Goal: Communication & Community: Answer question/provide support

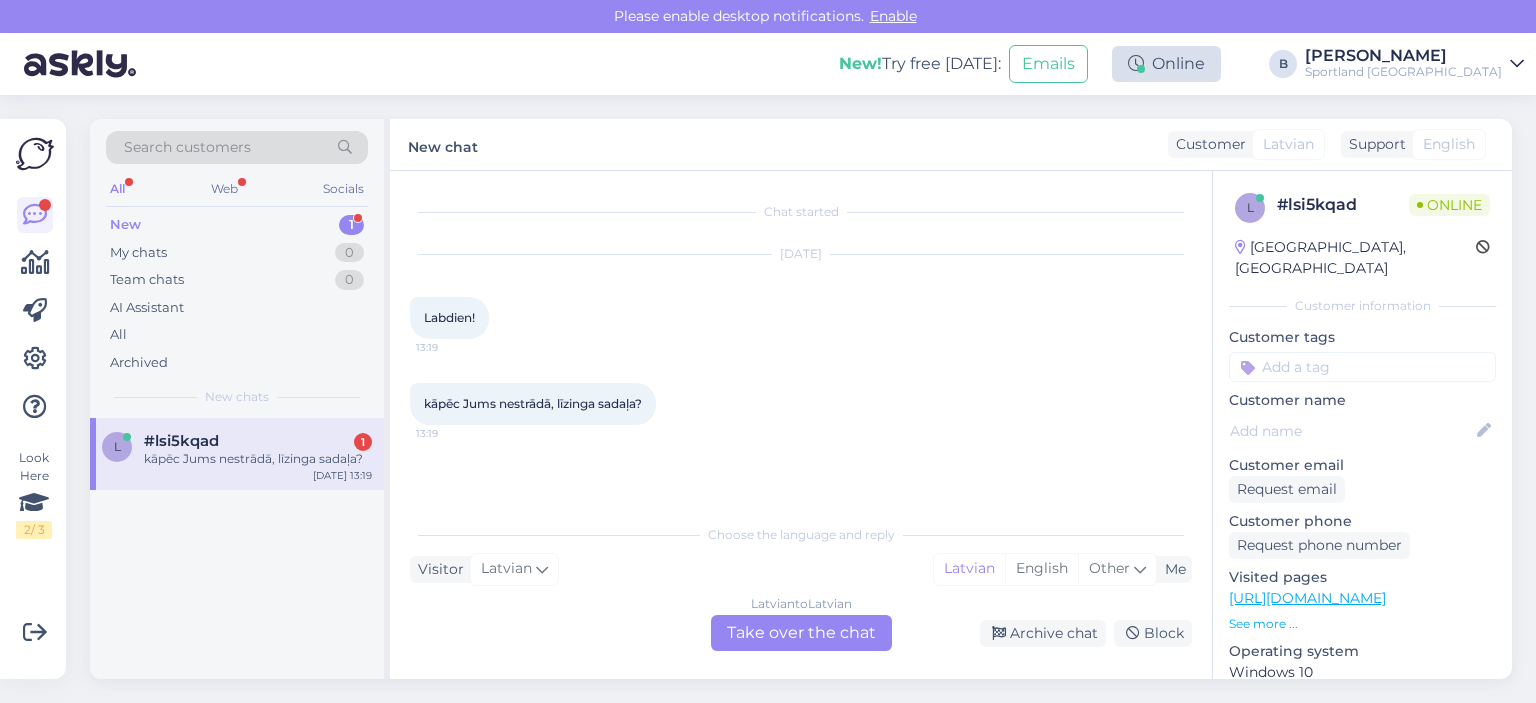
click at [1221, 61] on div "Online" at bounding box center [1166, 64] width 109 height 36
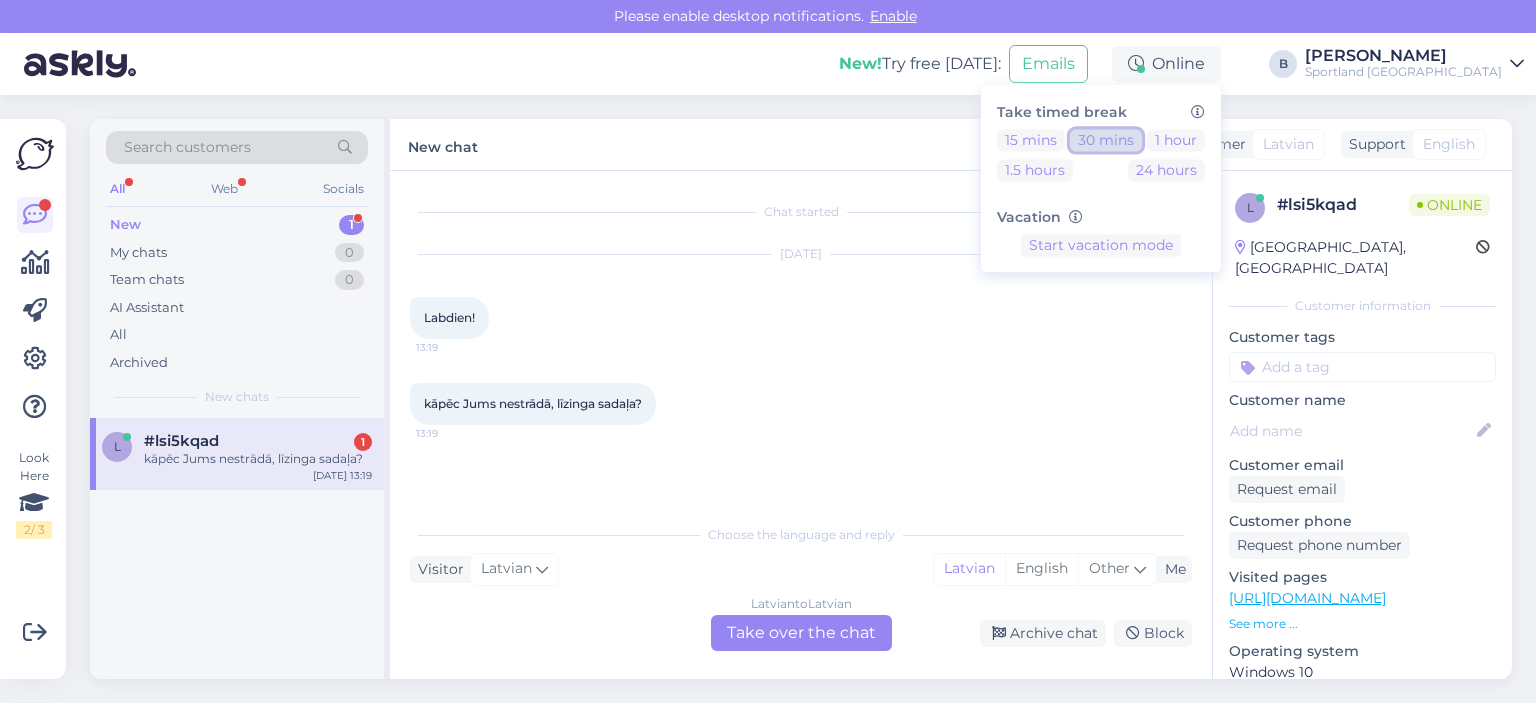
click at [1142, 139] on button "30 mins" at bounding box center [1106, 140] width 72 height 22
click at [970, 300] on div "[DATE] Labdien! 13:19" at bounding box center [801, 297] width 782 height 128
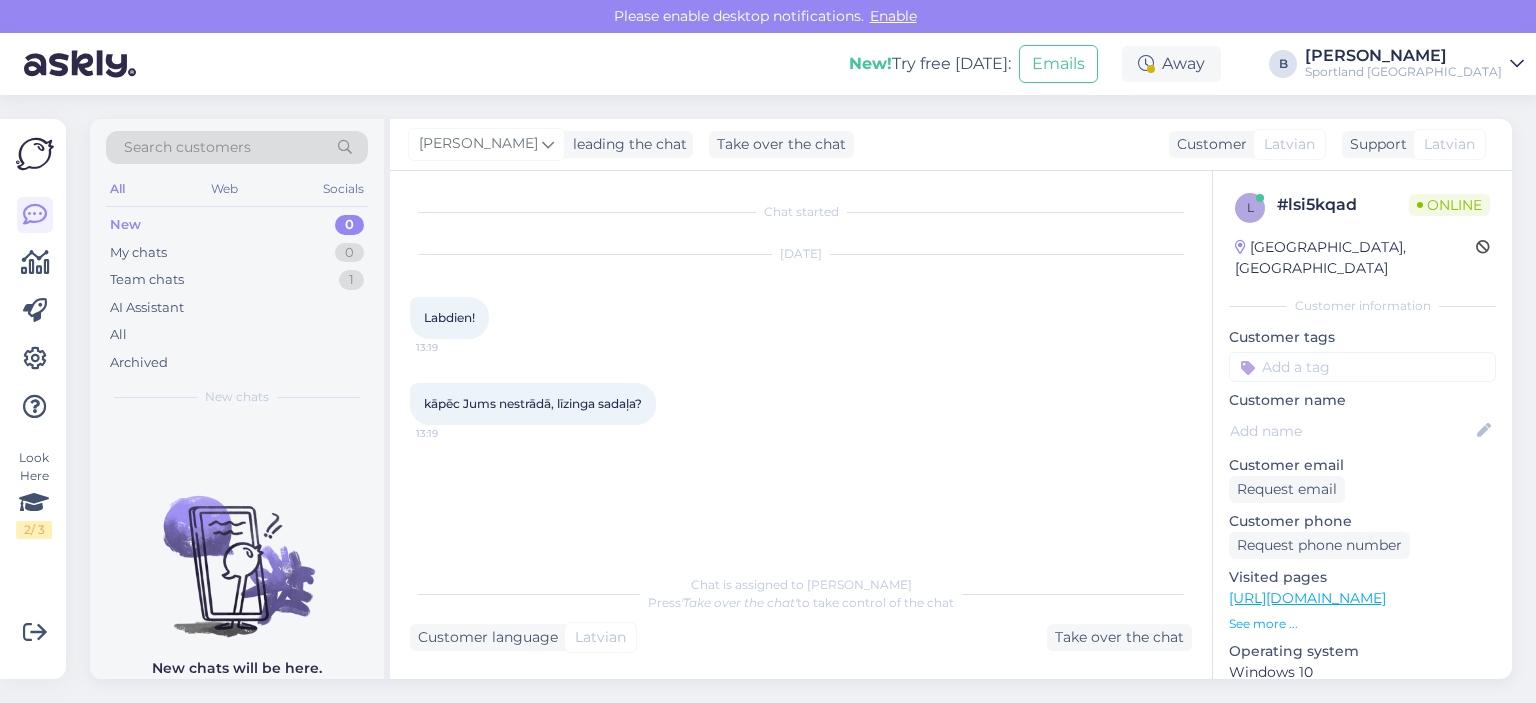
scroll to position [4, 0]
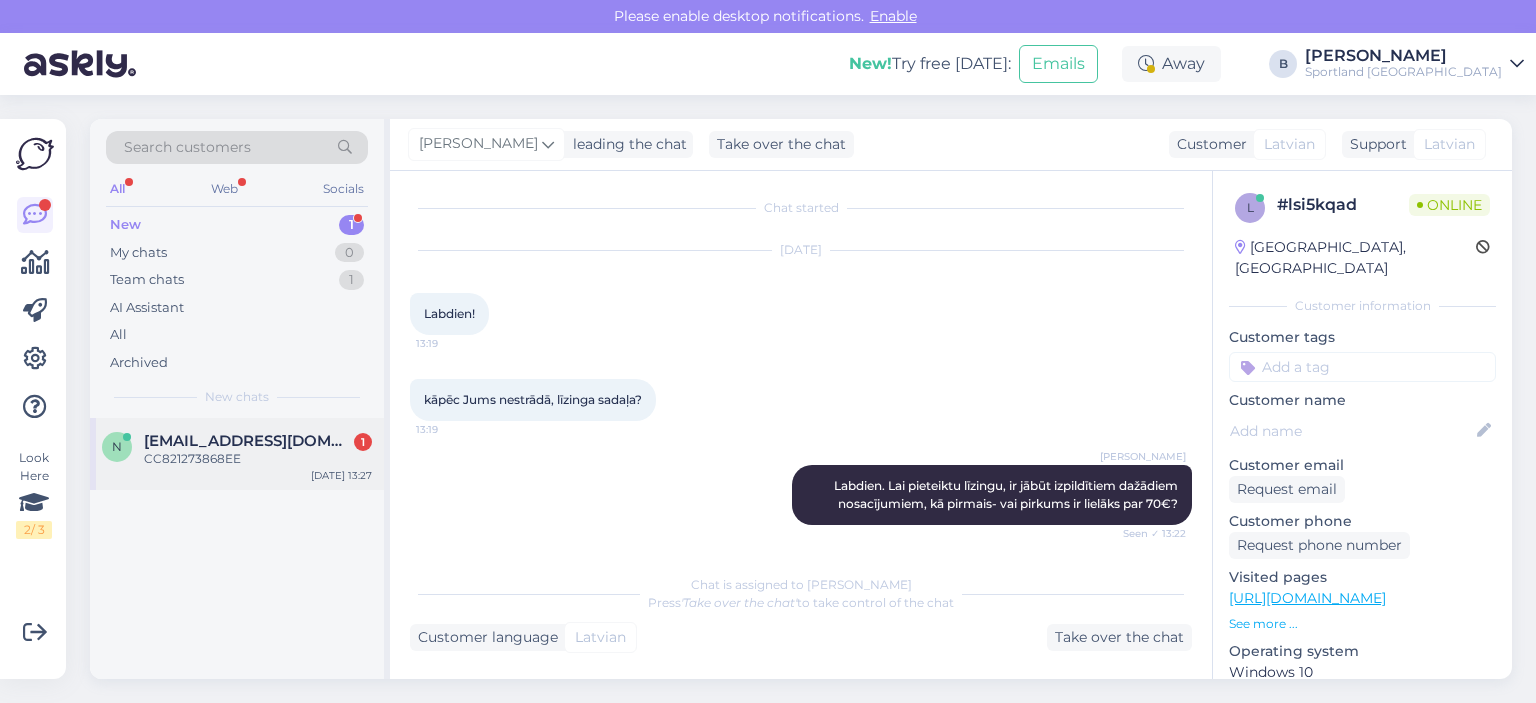
click at [303, 434] on span "[EMAIL_ADDRESS][DOMAIN_NAME]" at bounding box center [248, 441] width 208 height 18
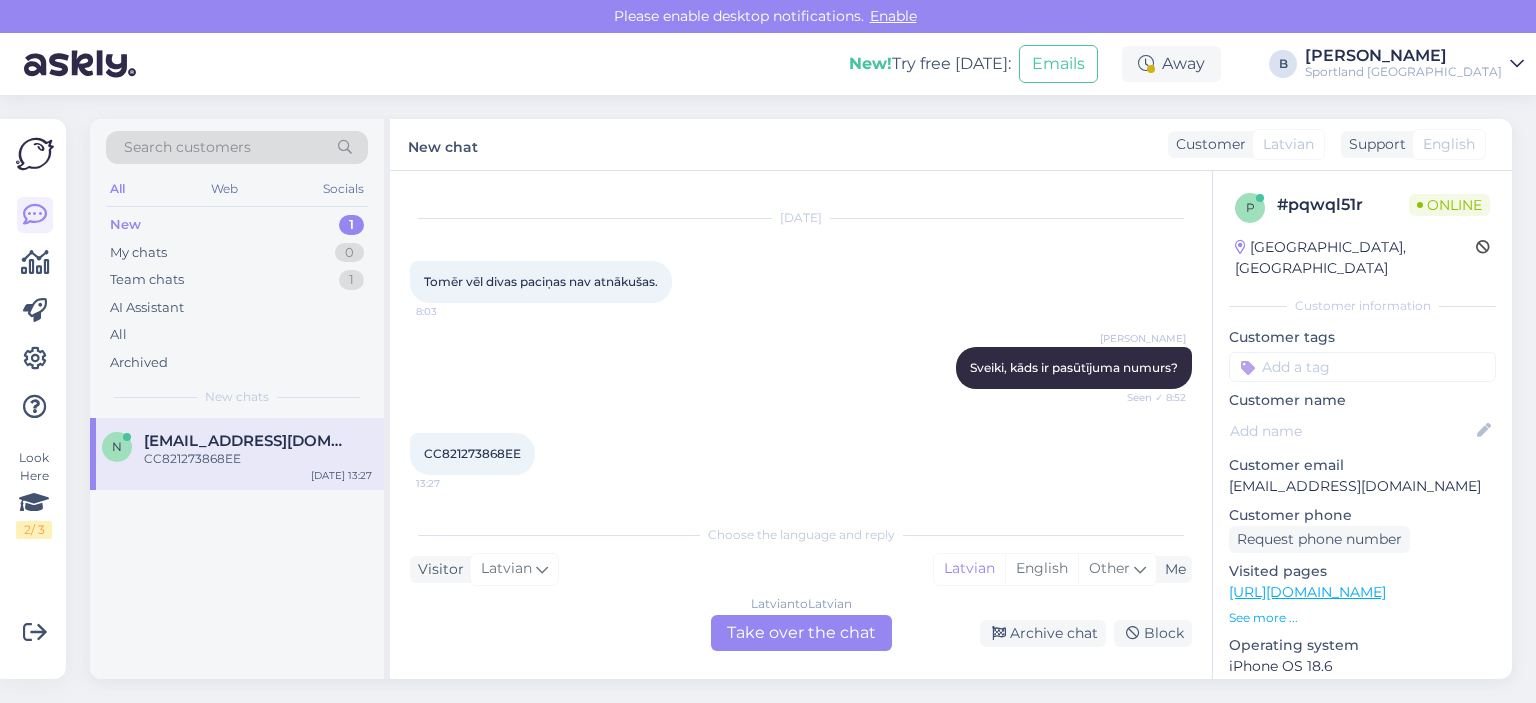
click at [796, 625] on div "Latvian to Latvian Take over the chat" at bounding box center [801, 633] width 181 height 36
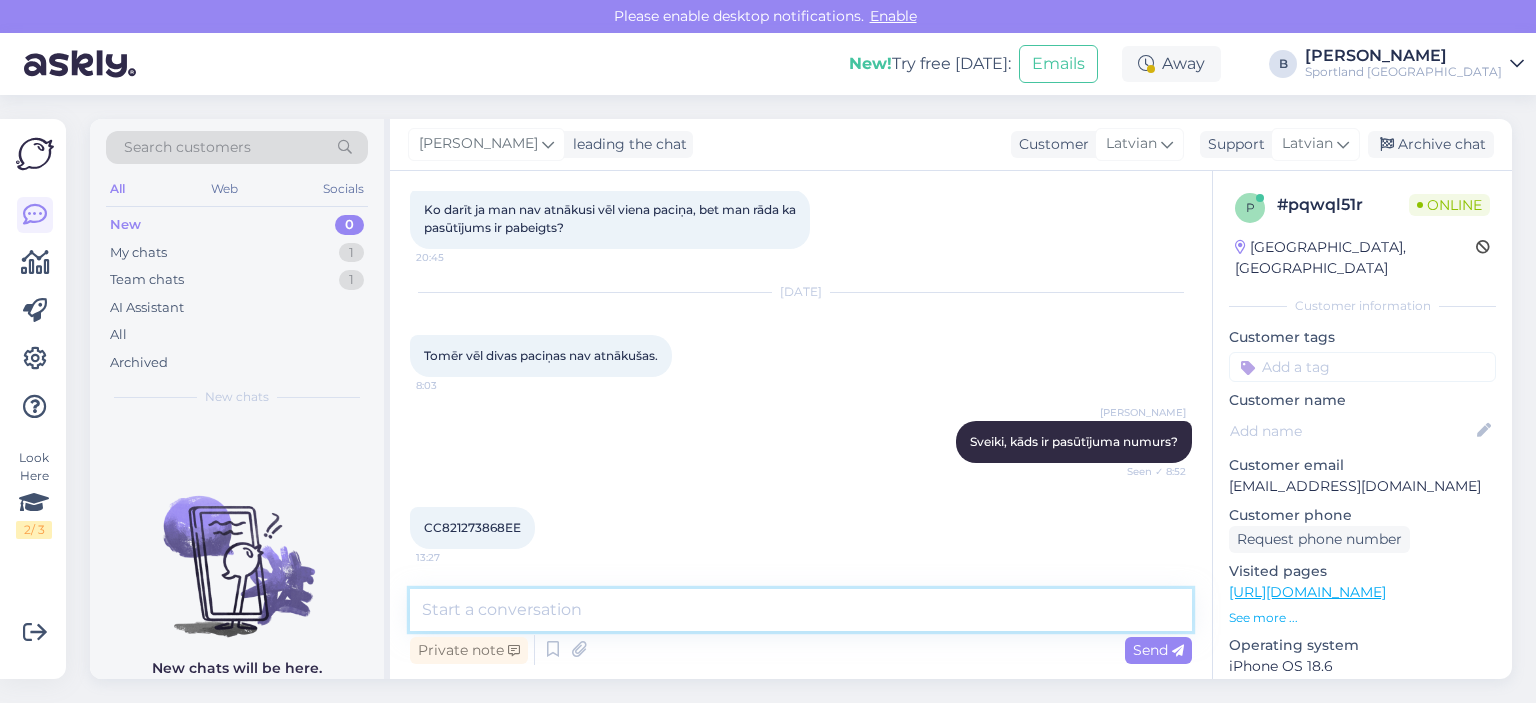
click at [792, 626] on textarea at bounding box center [801, 610] width 782 height 42
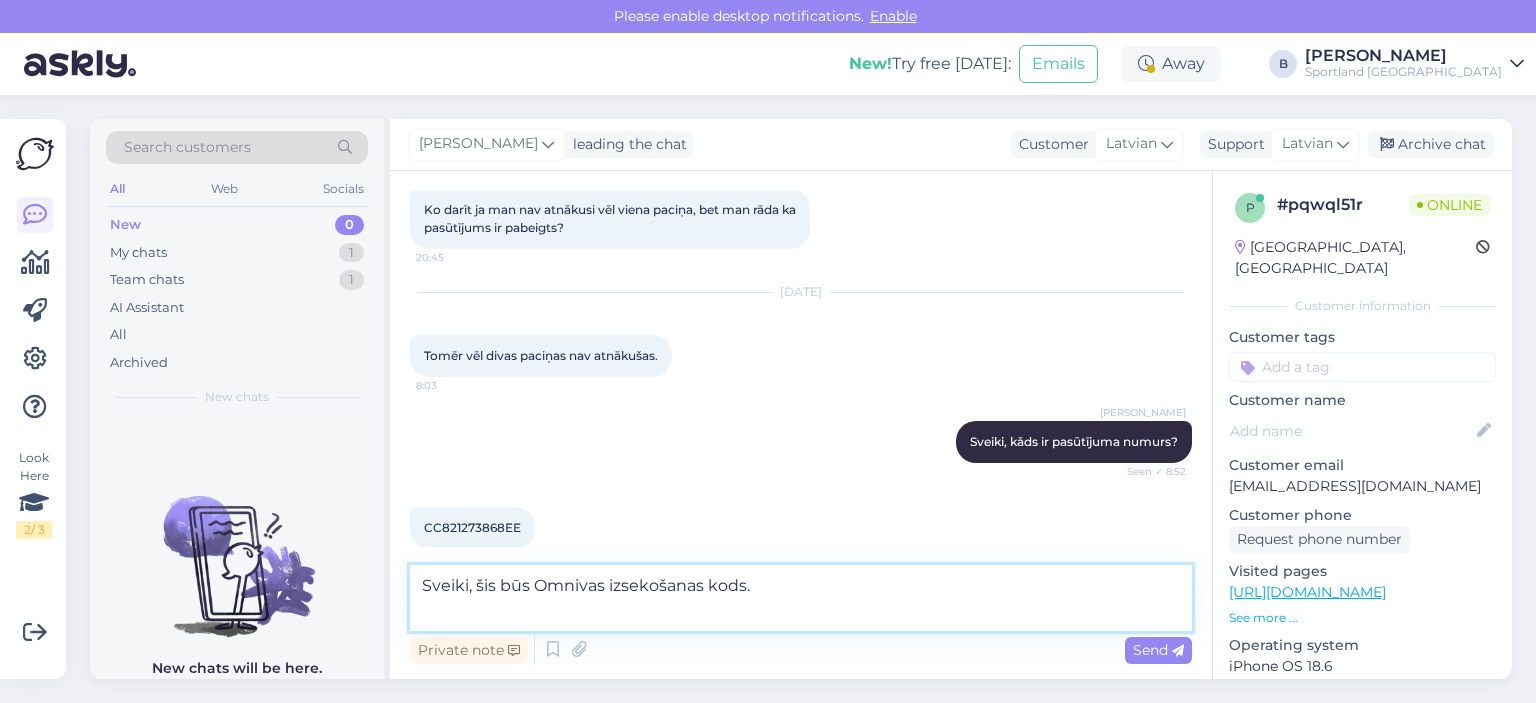
scroll to position [132, 0]
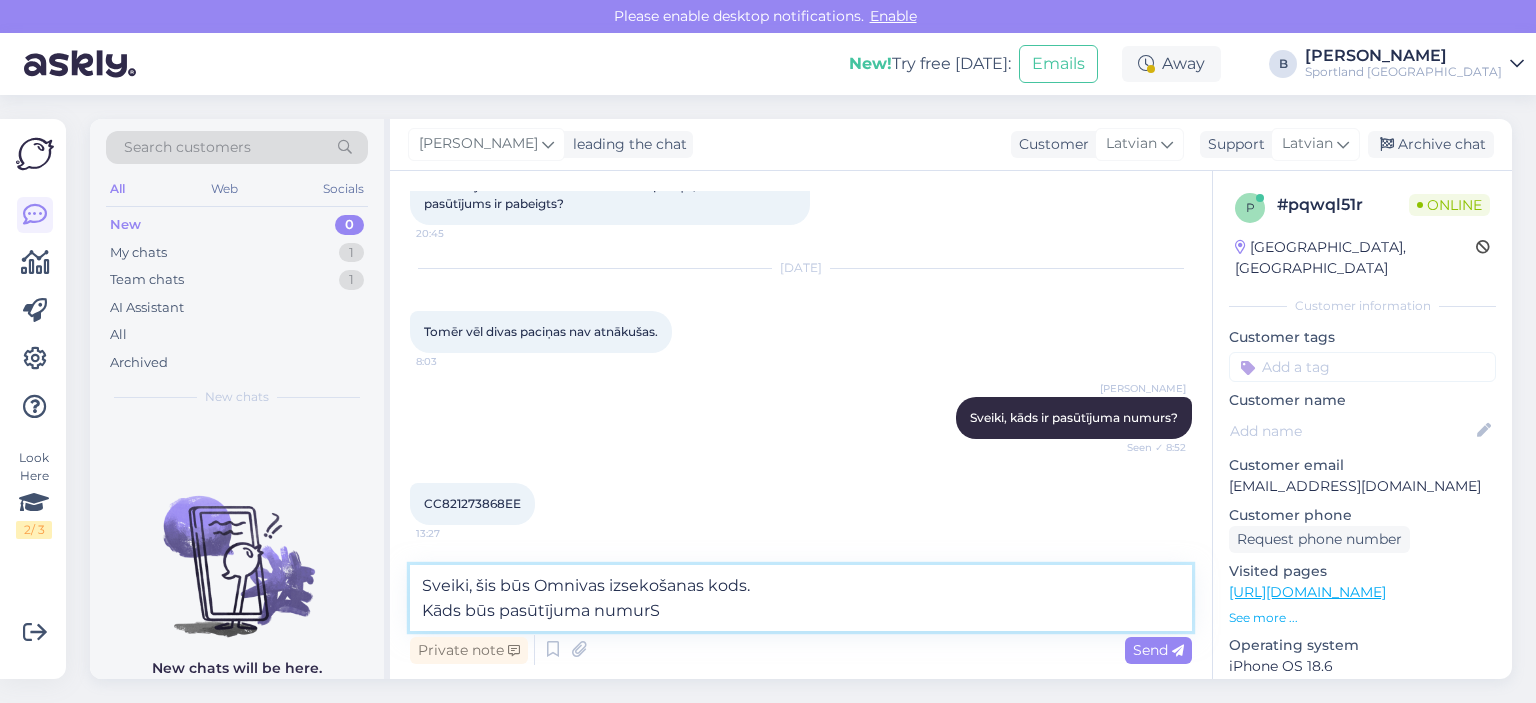
type textarea "Sveiki, šis būs Omnivas izsekošanas kods. Kāds būs pasūtījuma numurS?"
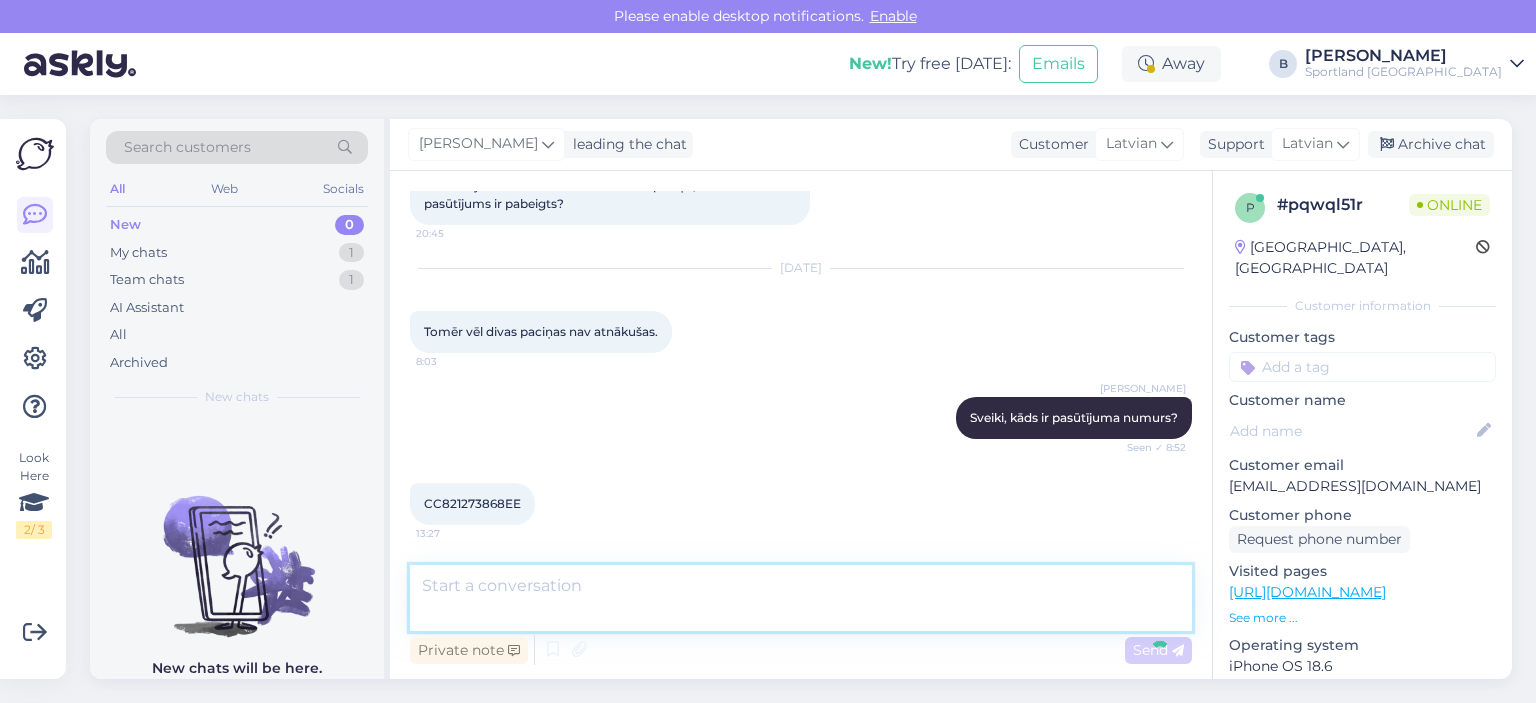
scroll to position [212, 0]
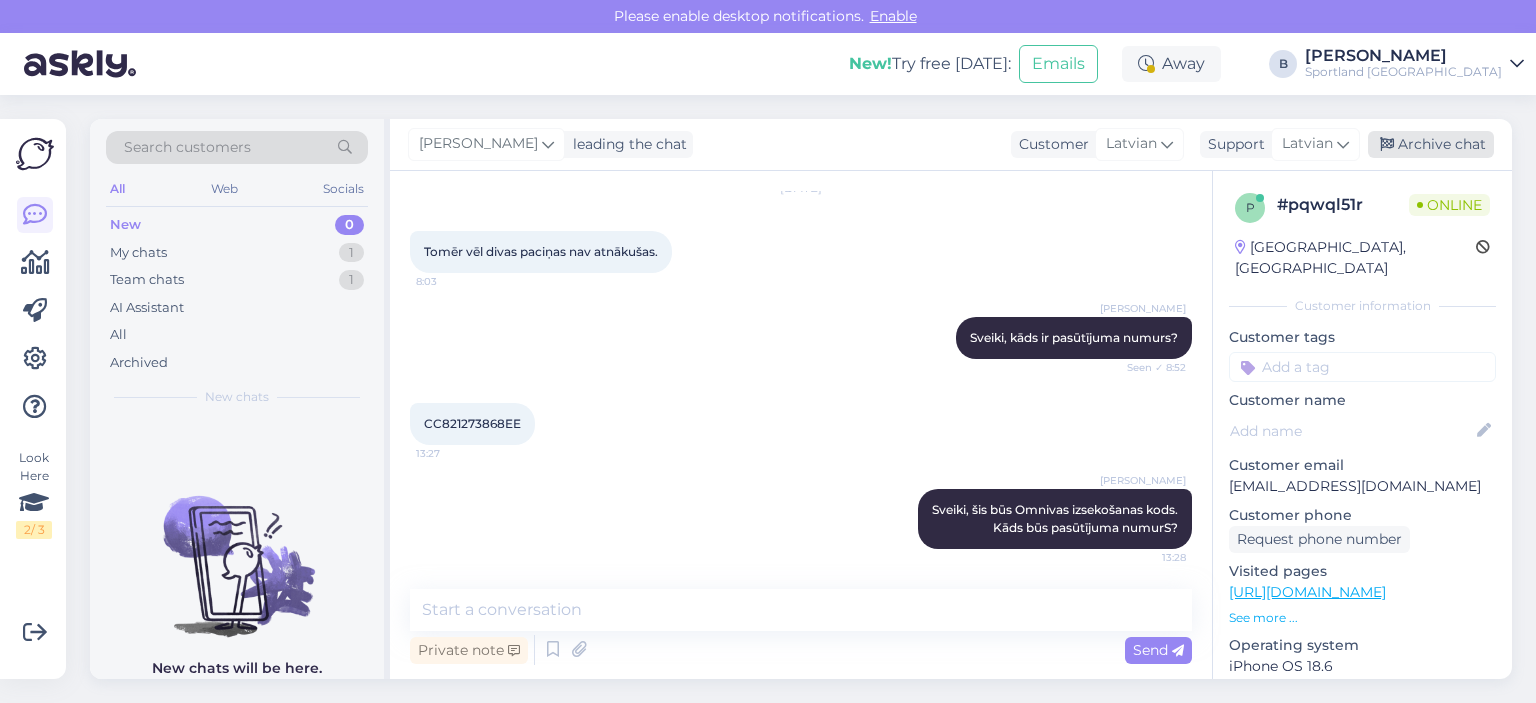
click at [1458, 149] on div "Archive chat" at bounding box center [1431, 144] width 126 height 27
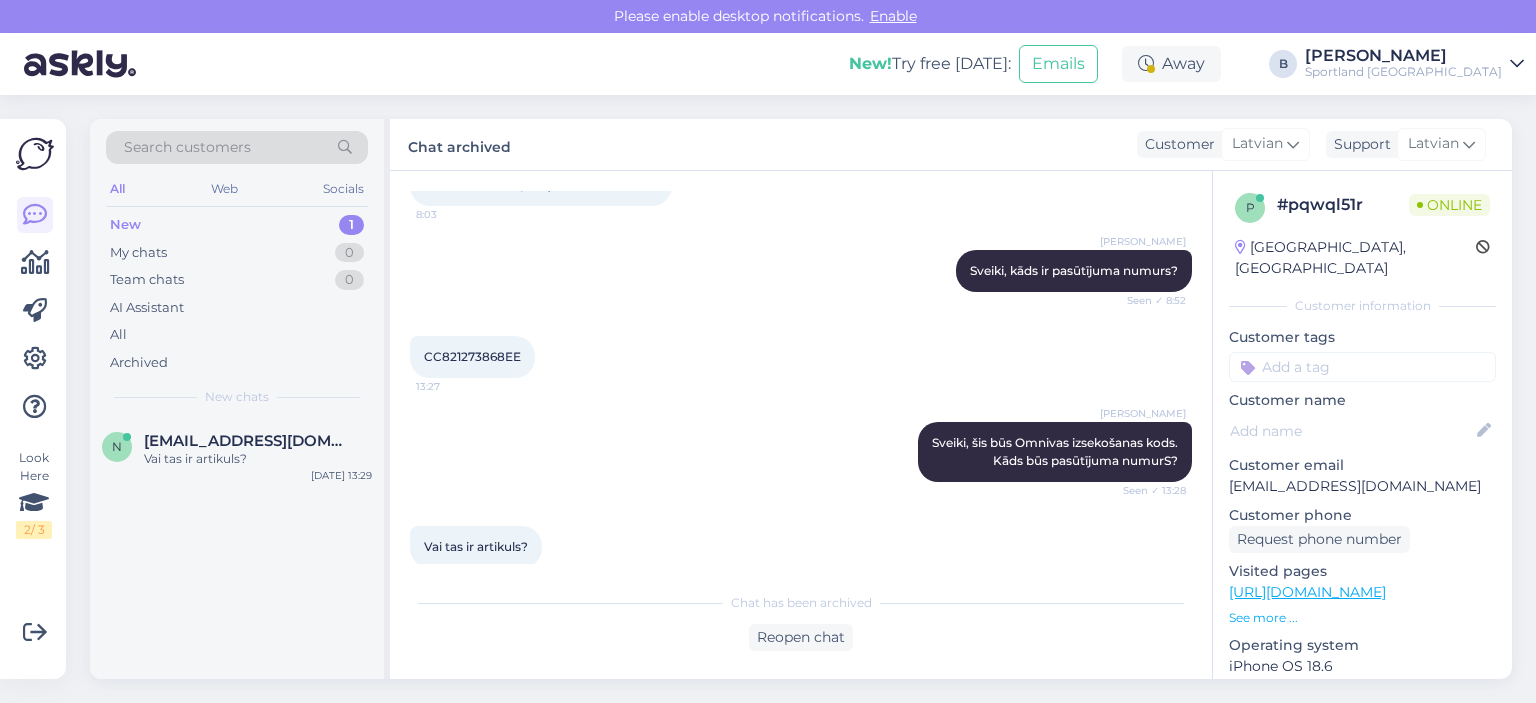
scroll to position [304, 0]
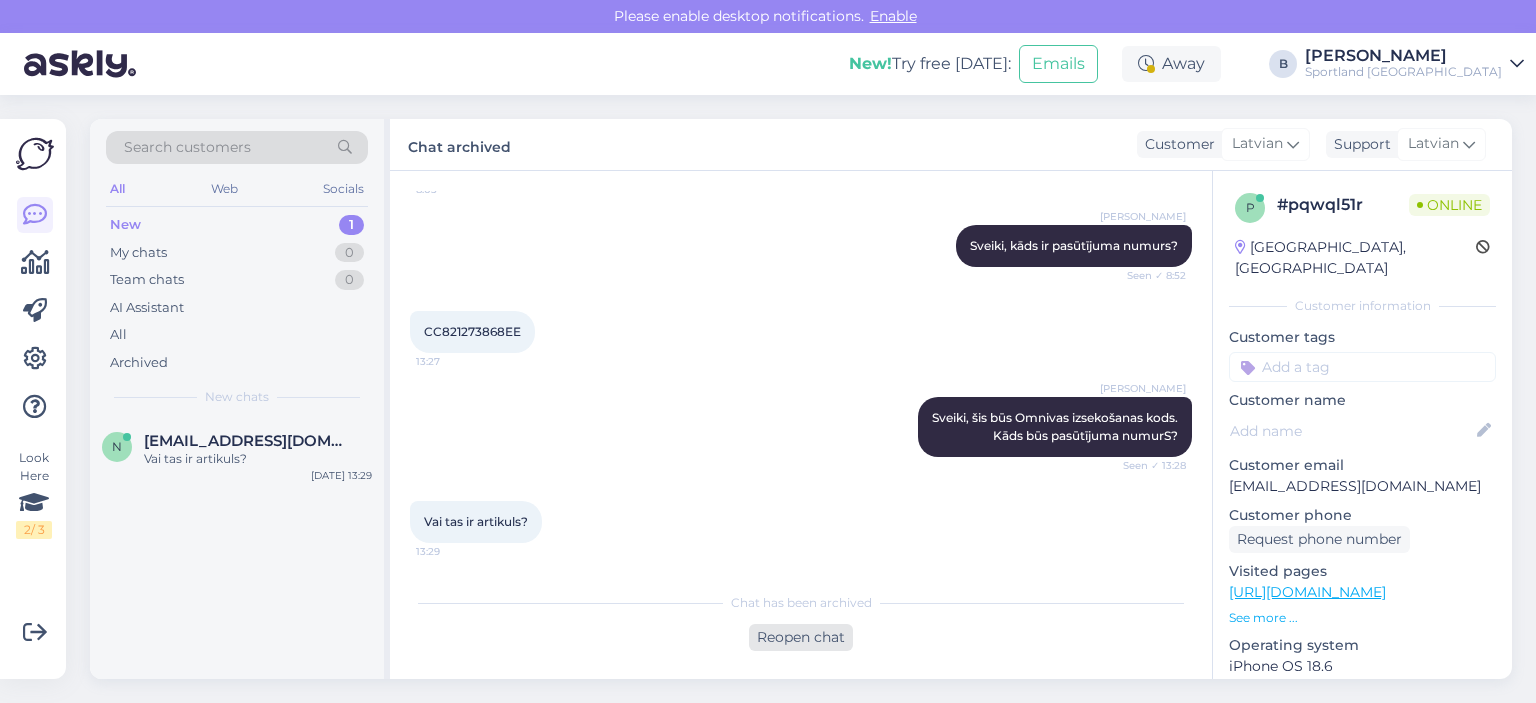
click at [753, 635] on div "Reopen chat" at bounding box center [801, 637] width 104 height 27
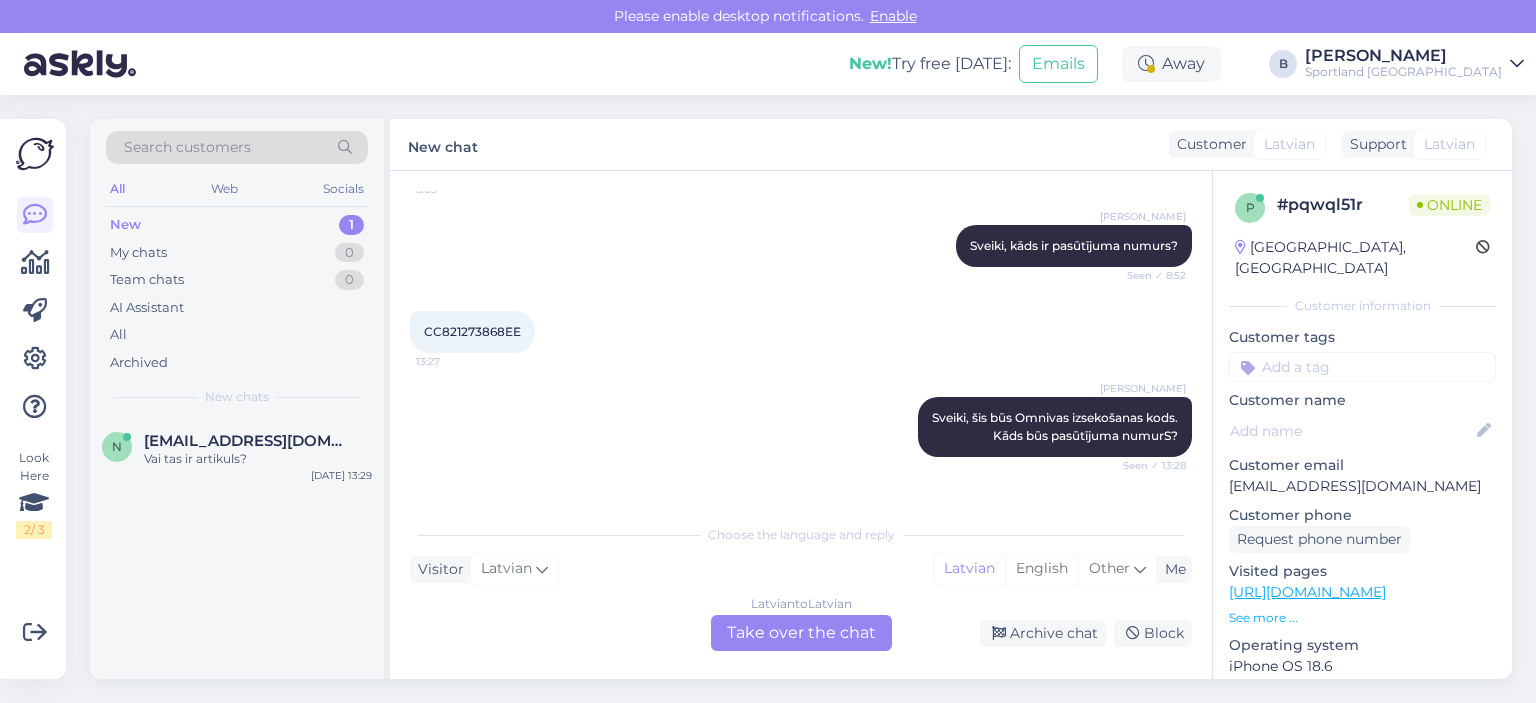
click at [776, 625] on div "Latvian to Latvian Take over the chat" at bounding box center [801, 633] width 181 height 36
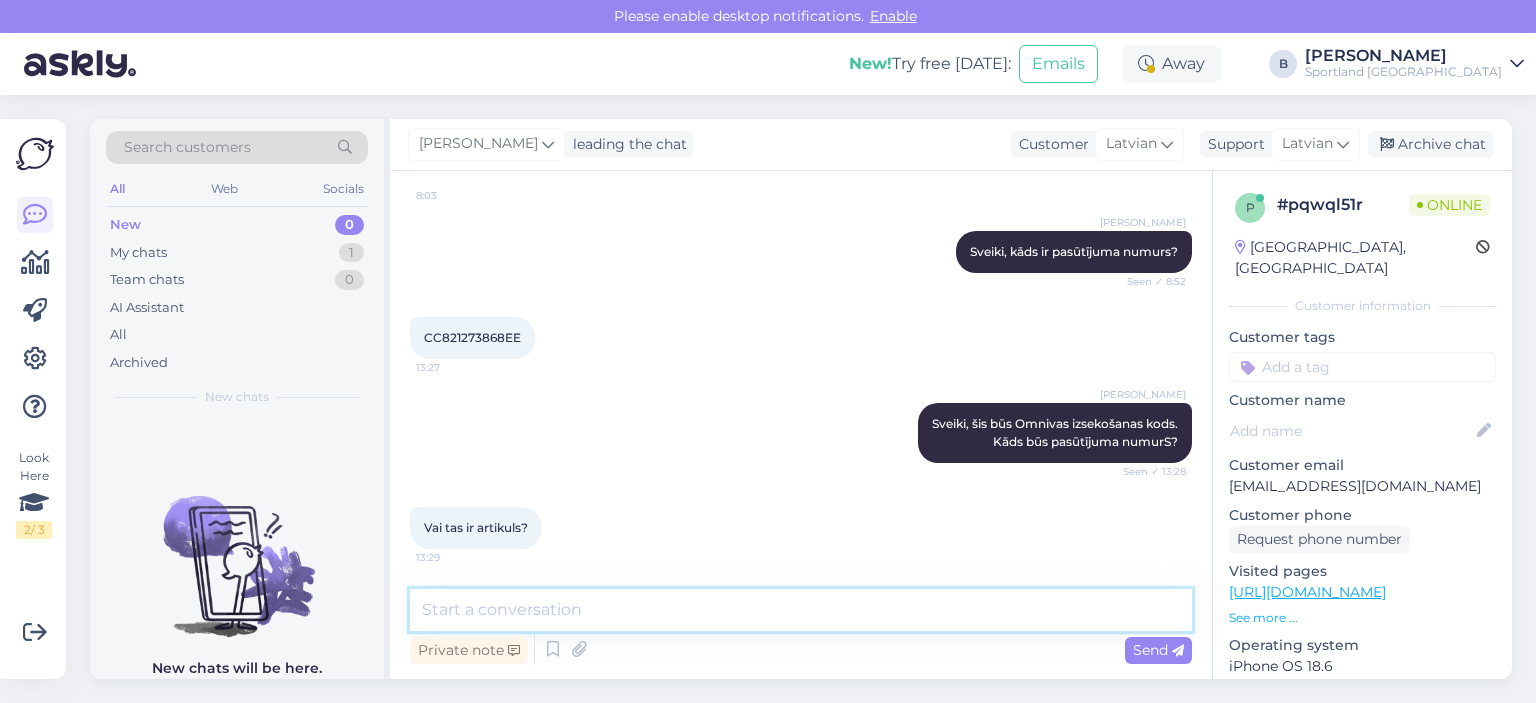
click at [726, 612] on textarea at bounding box center [801, 610] width 782 height 42
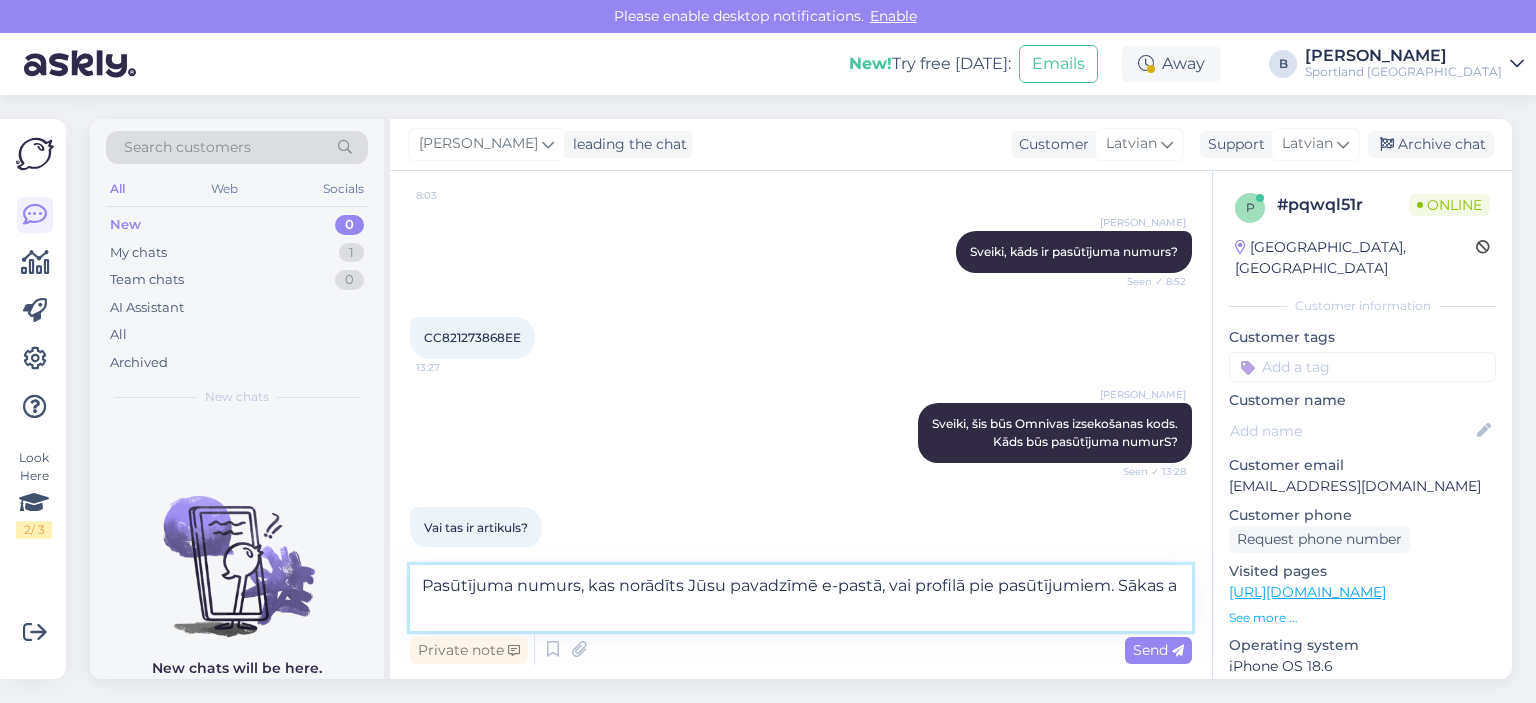
scroll to position [304, 0]
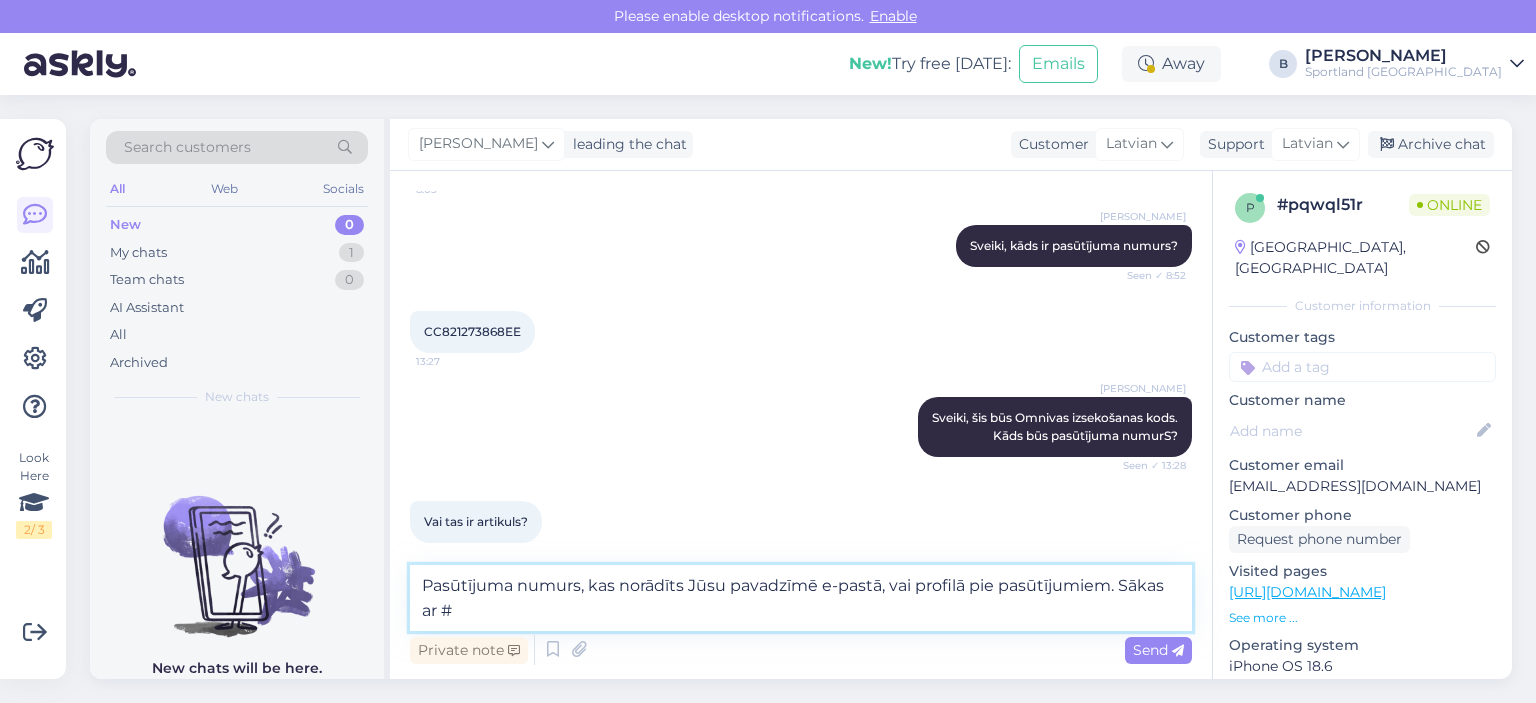
type textarea "Pasūtījuma numurs, kas norādīts Jūsu pavadzīmē e-pastā, vai profilā pie pasūtīj…"
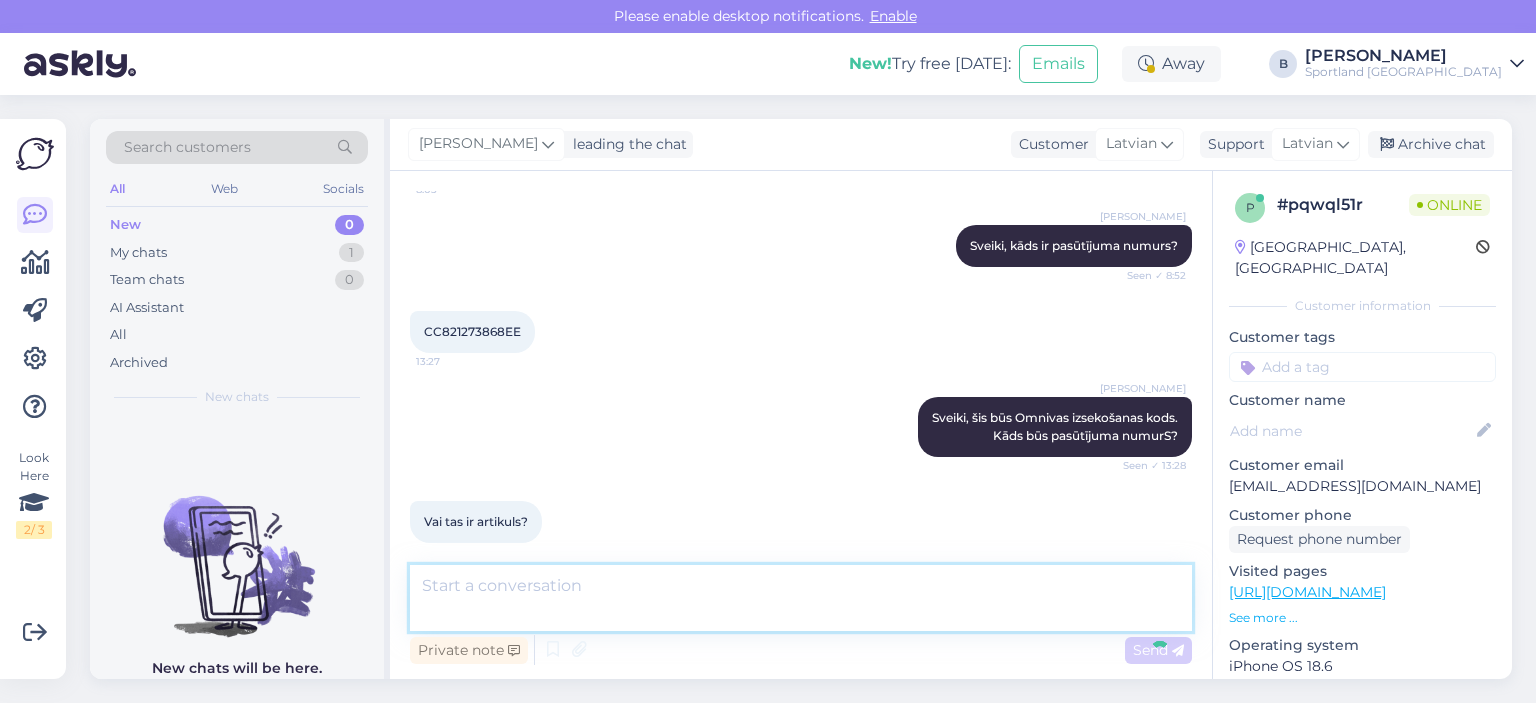
scroll to position [402, 0]
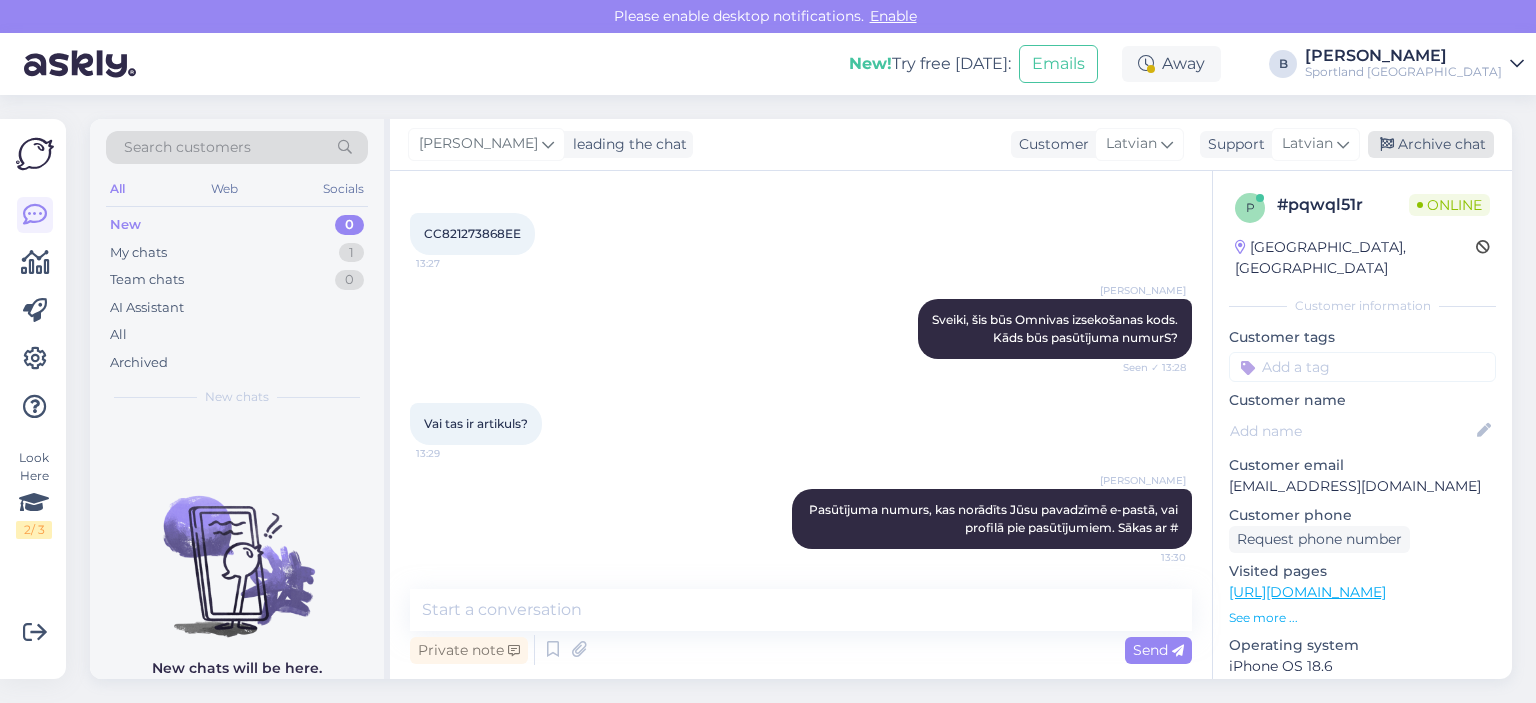
click at [1432, 148] on div "Archive chat" at bounding box center [1431, 144] width 126 height 27
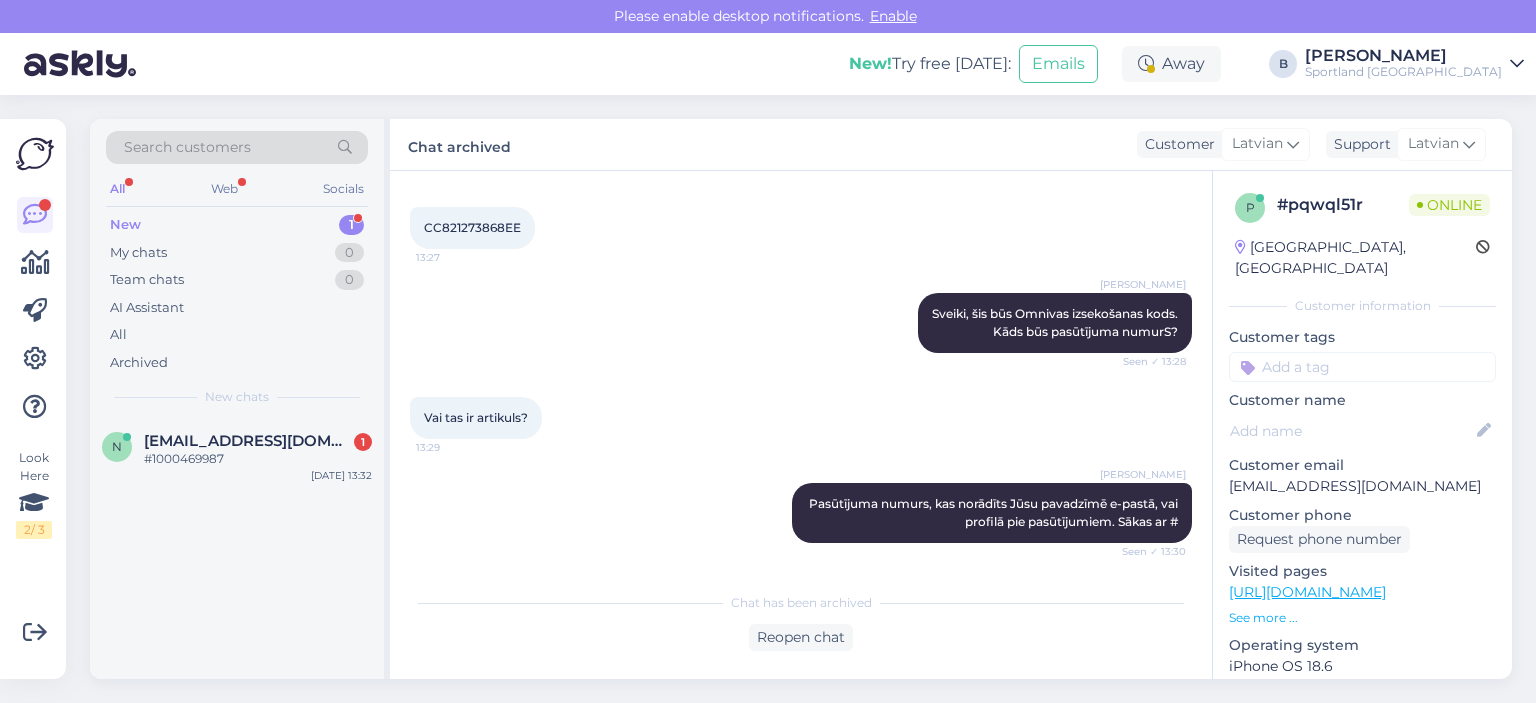
scroll to position [494, 0]
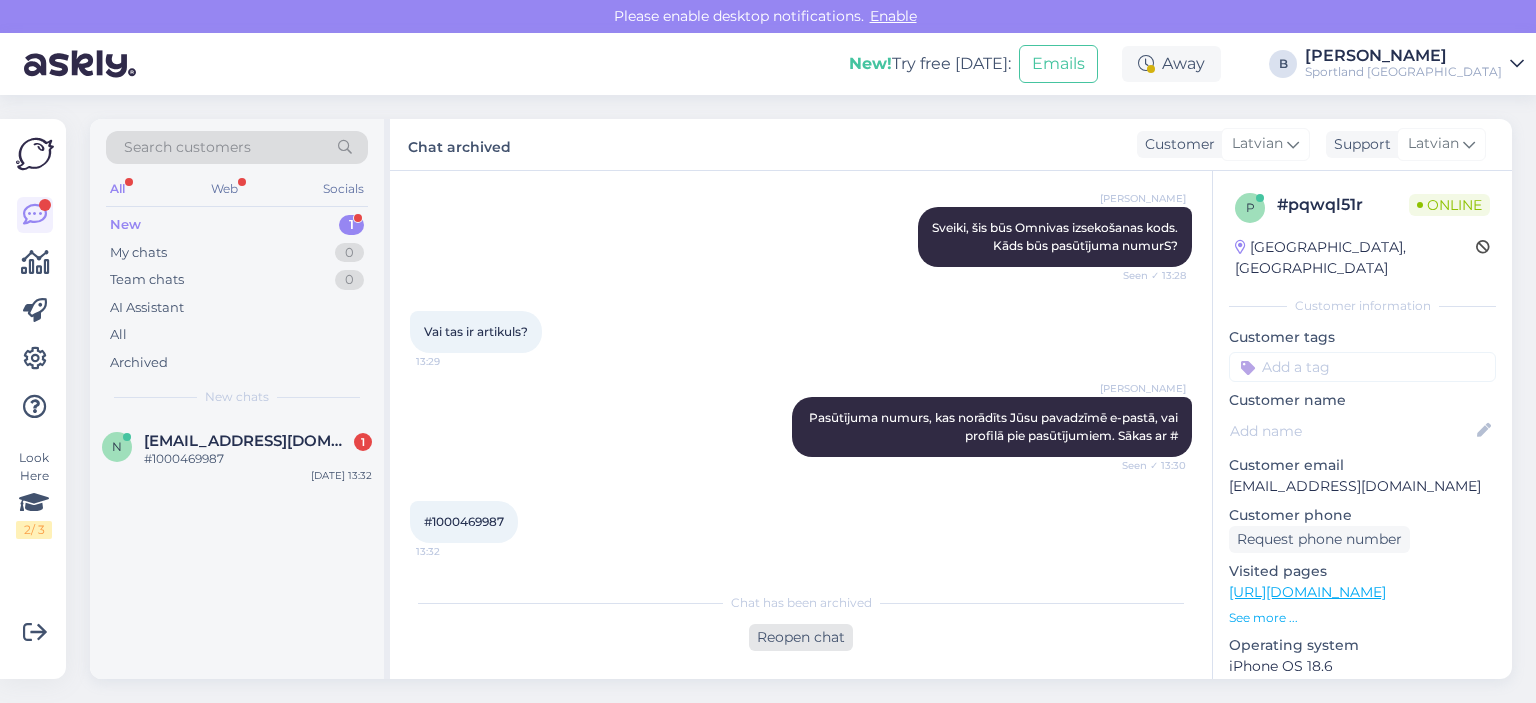
click at [836, 639] on div "Reopen chat" at bounding box center [801, 637] width 104 height 27
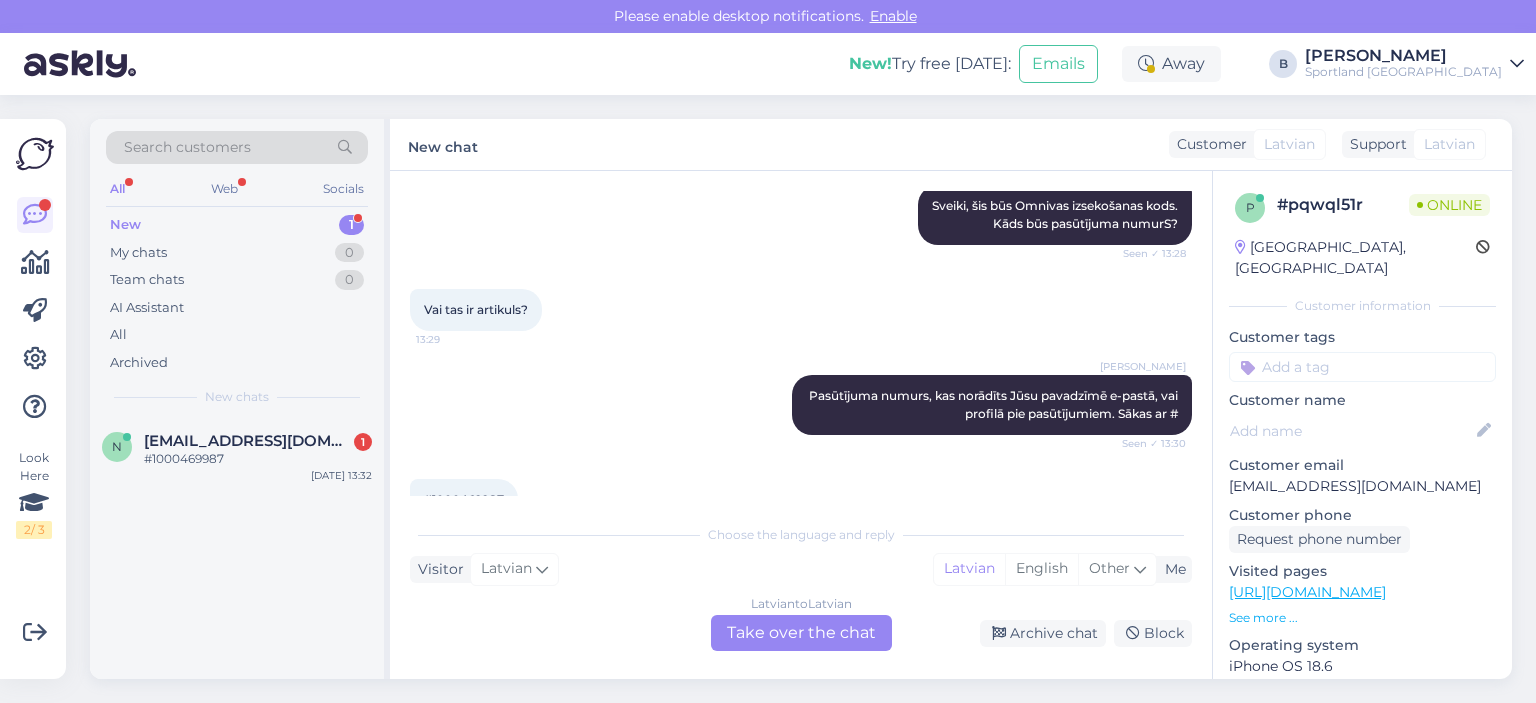
scroll to position [562, 0]
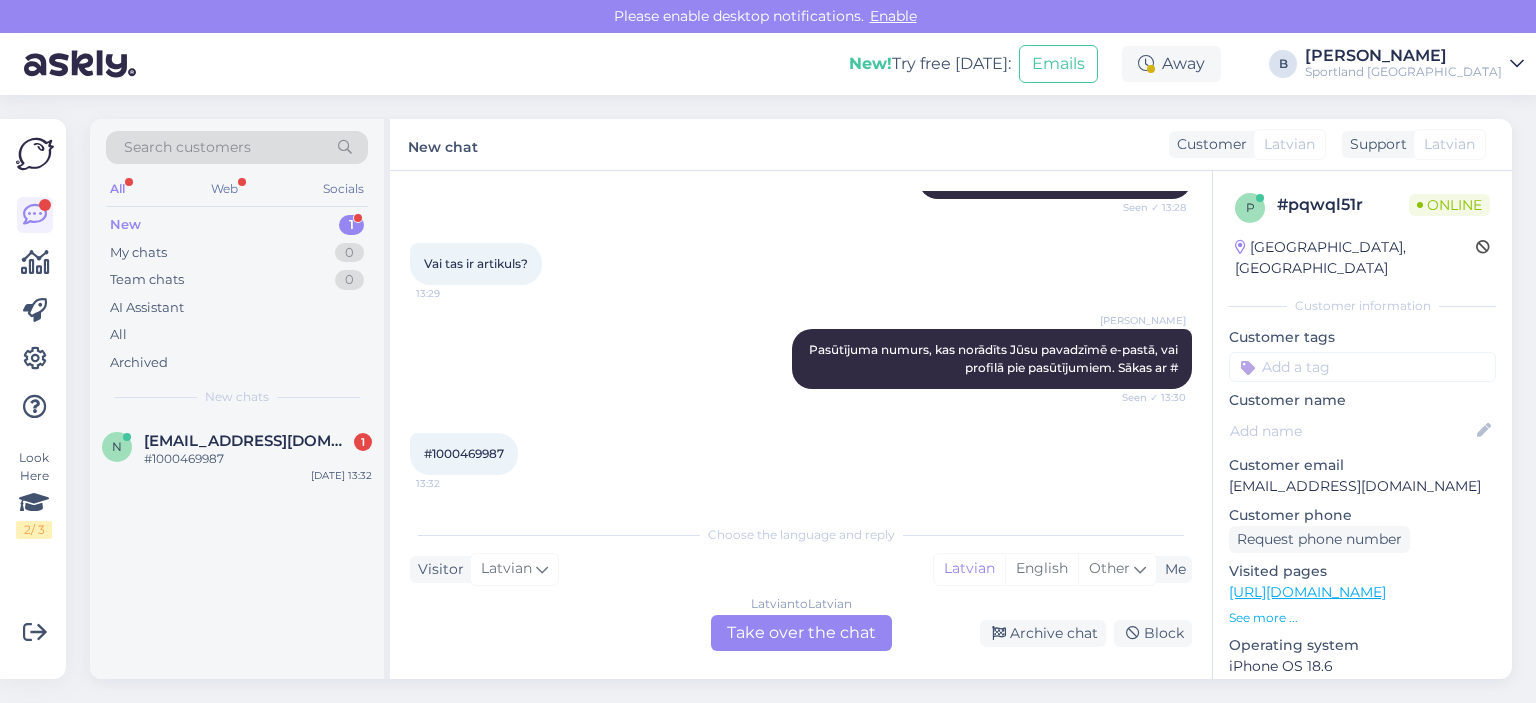
click at [632, 443] on div "#1000469987 13:32" at bounding box center [801, 454] width 782 height 86
click at [849, 621] on div "Latvian to Latvian Take over the chat" at bounding box center [801, 633] width 181 height 36
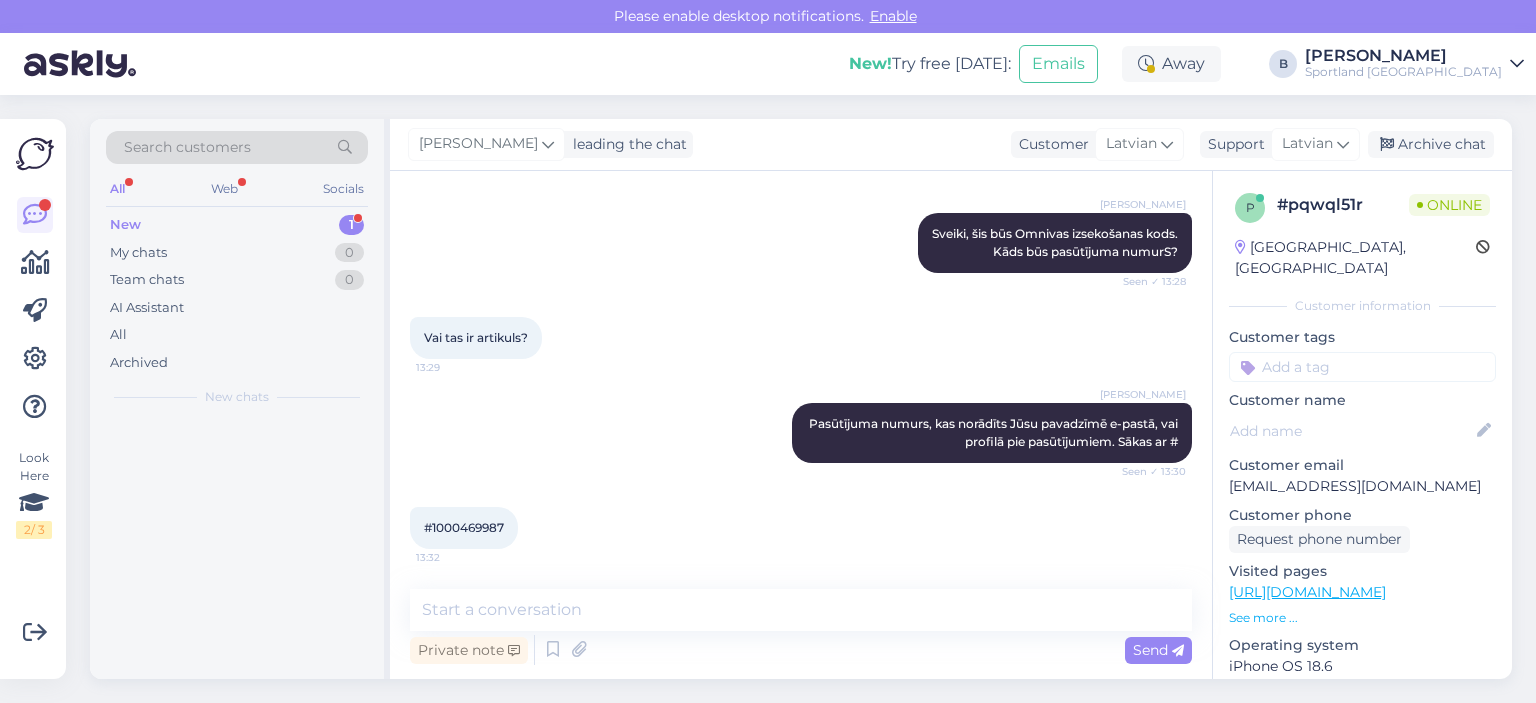
scroll to position [488, 0]
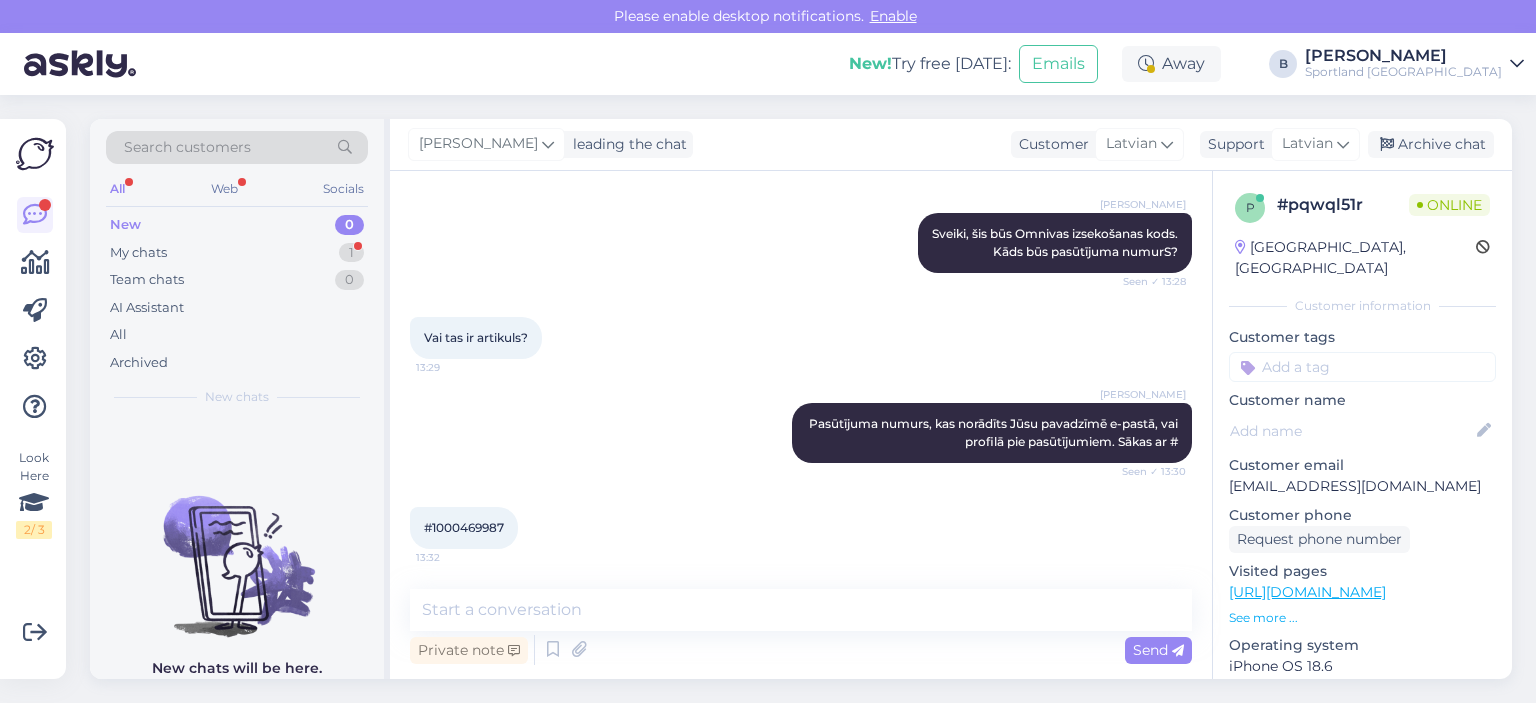
click at [480, 516] on div "#1000469987 13:32" at bounding box center [464, 528] width 108 height 42
click at [480, 522] on span "#1000469987" at bounding box center [464, 527] width 80 height 15
copy div "1000469987 13:32"
click at [700, 613] on textarea at bounding box center [801, 610] width 782 height 42
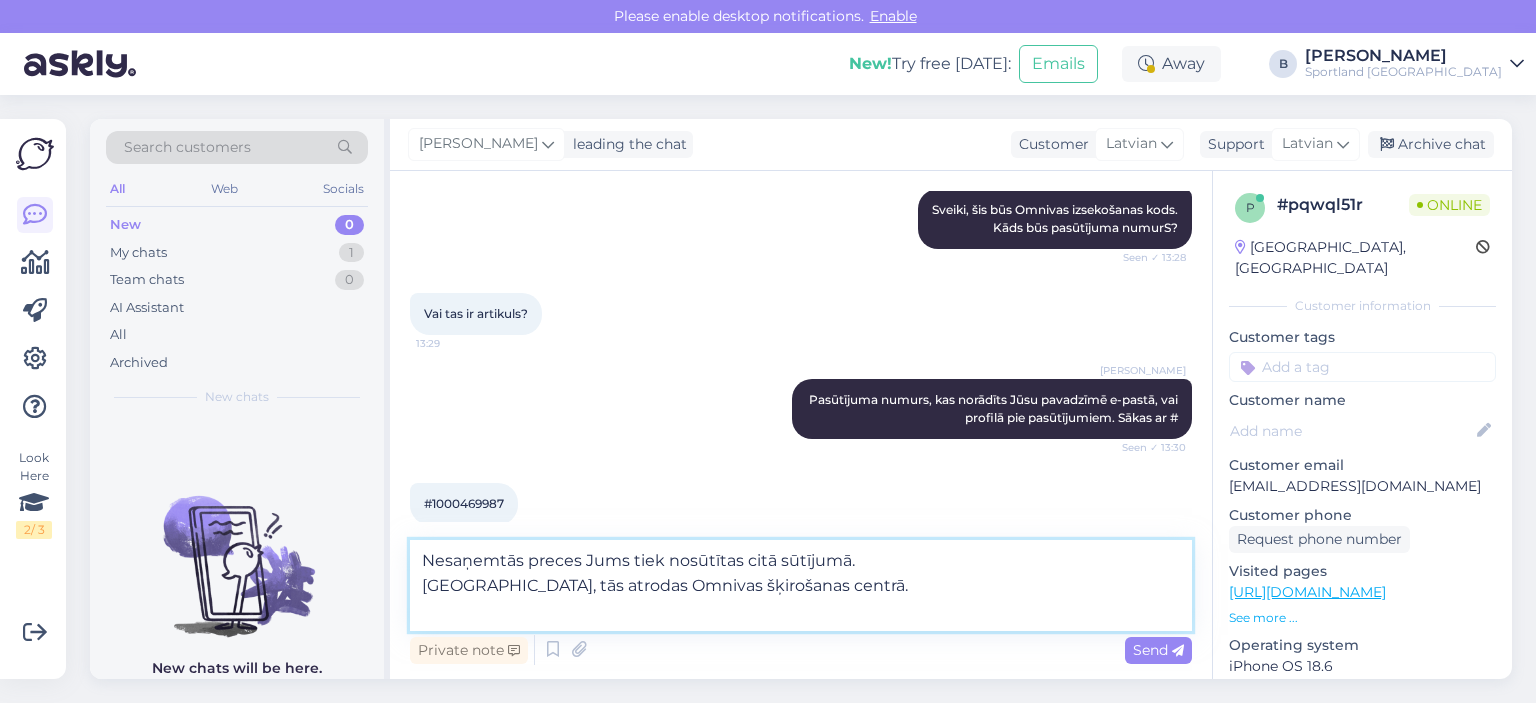
scroll to position [536, 0]
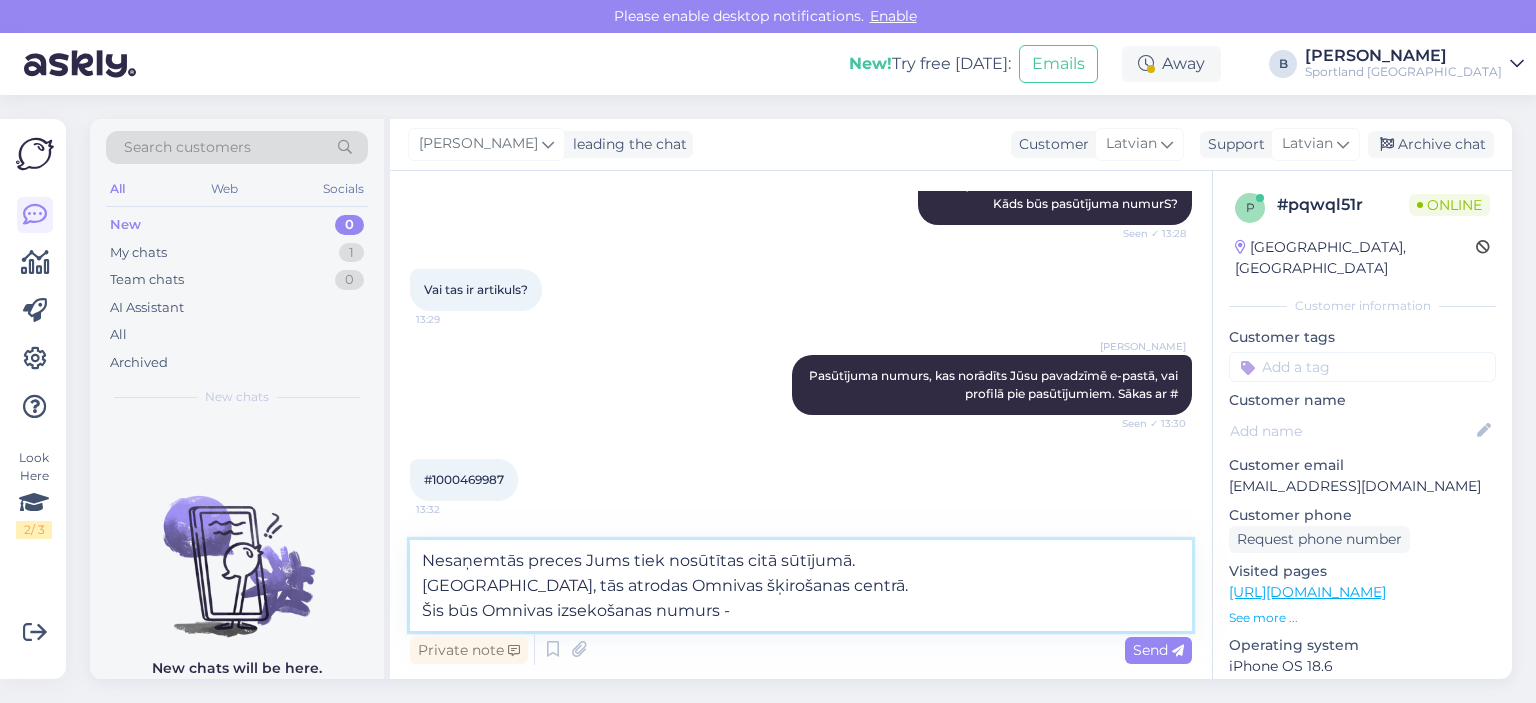
paste textarea "CC821273868EE"
type textarea "Nesaņemtās preces Jums tiek nosūtītas citā sūtījumā. [GEOGRAPHIC_DATA], tās atr…"
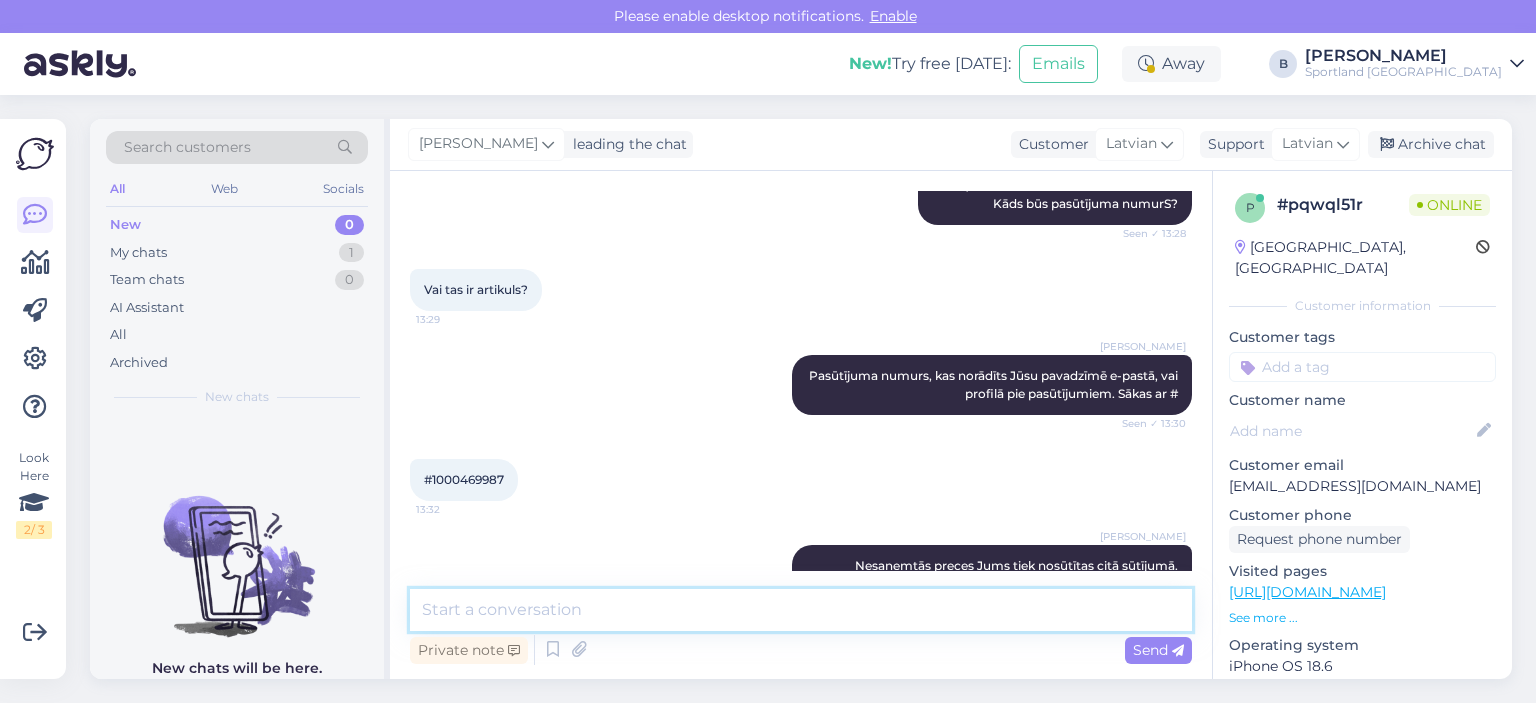
scroll to position [610, 0]
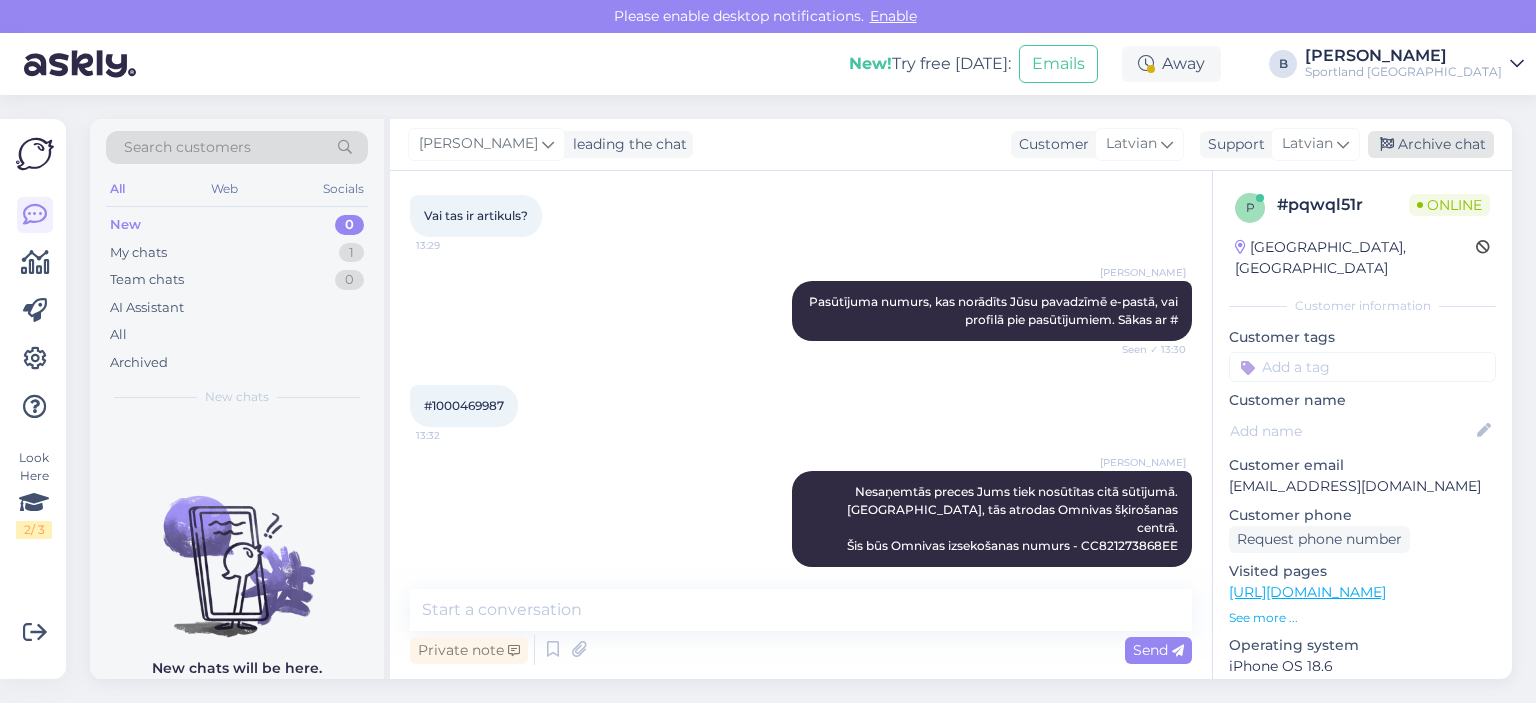
click at [1427, 151] on div "Archive chat" at bounding box center [1431, 144] width 126 height 27
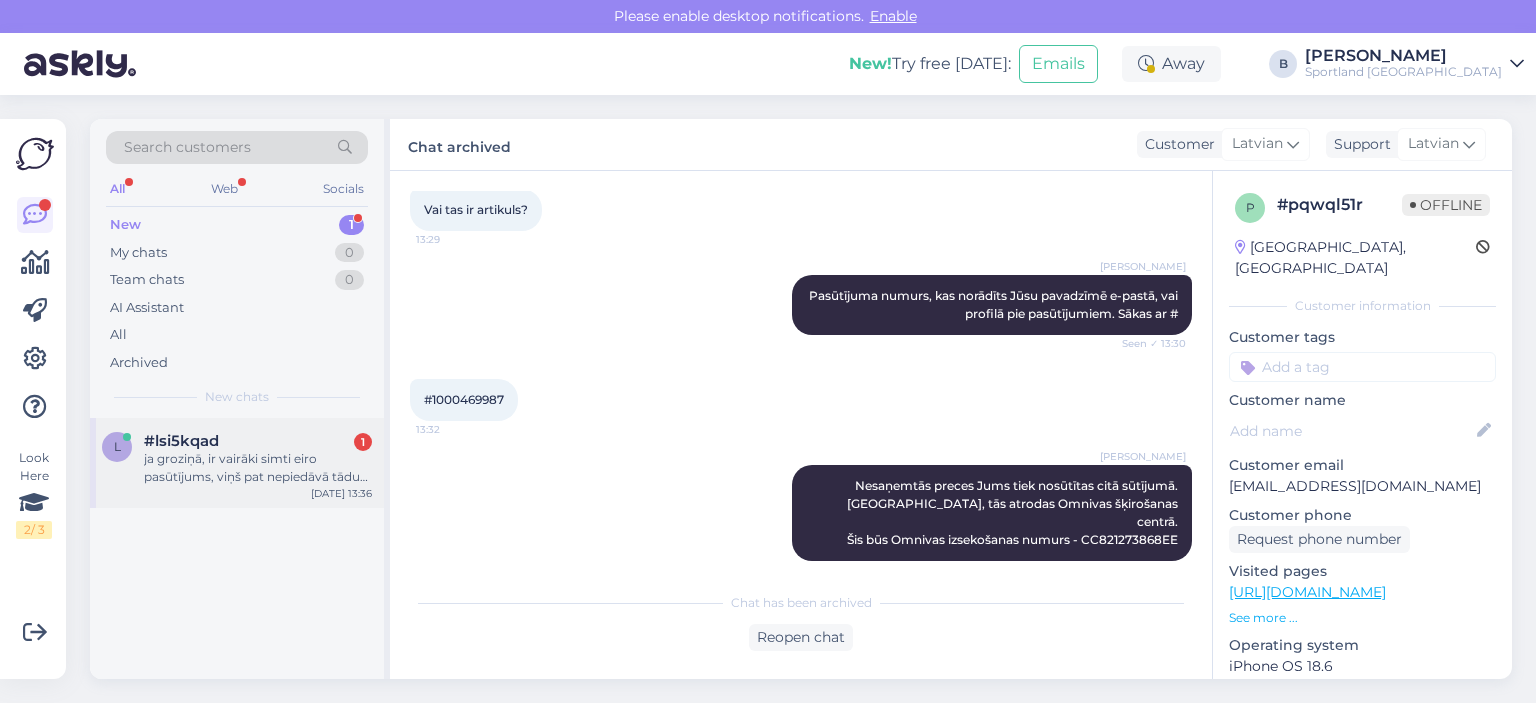
click at [260, 459] on div "ja groziņā, ir vairāki simti eiro pasūtījums, viņš pat nepiedāvā tādu opciju, i…" at bounding box center [258, 468] width 228 height 36
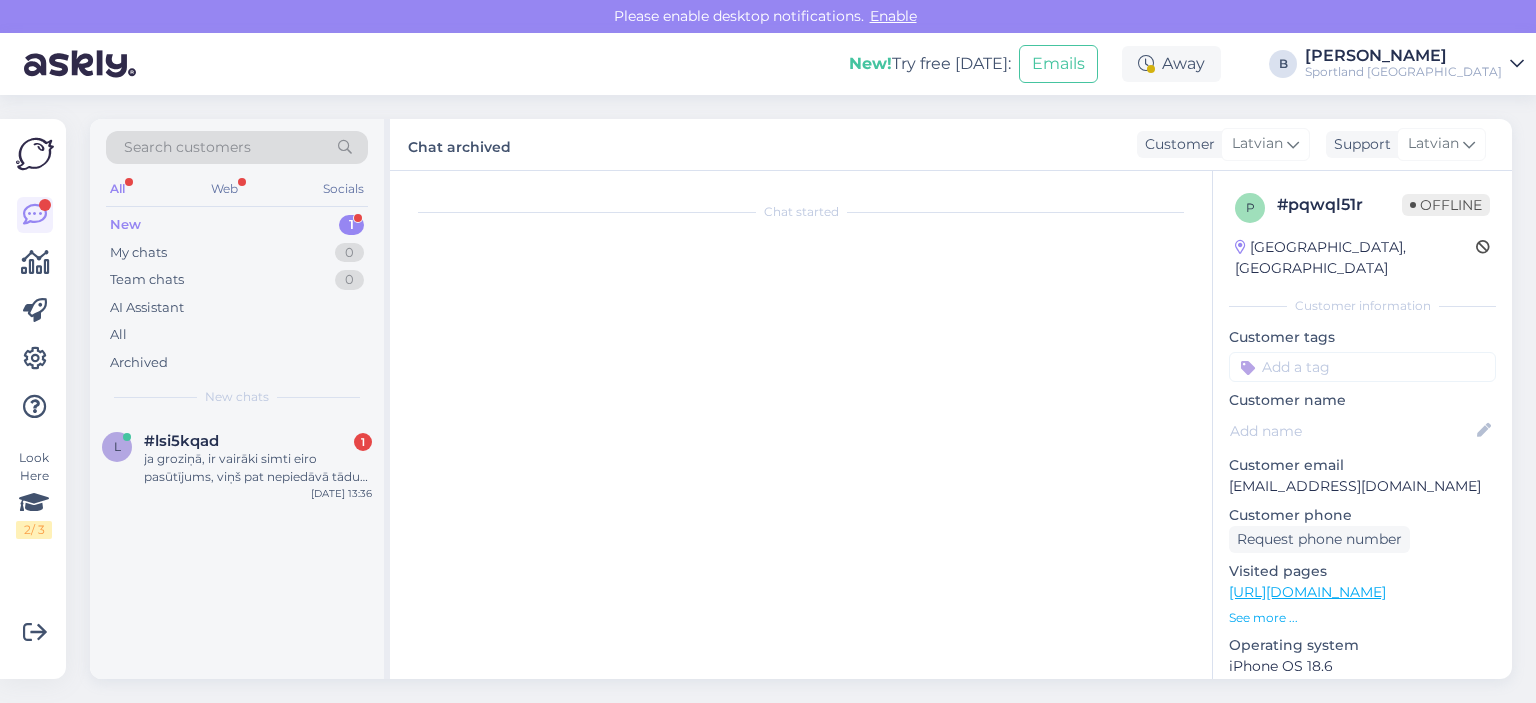
scroll to position [158, 0]
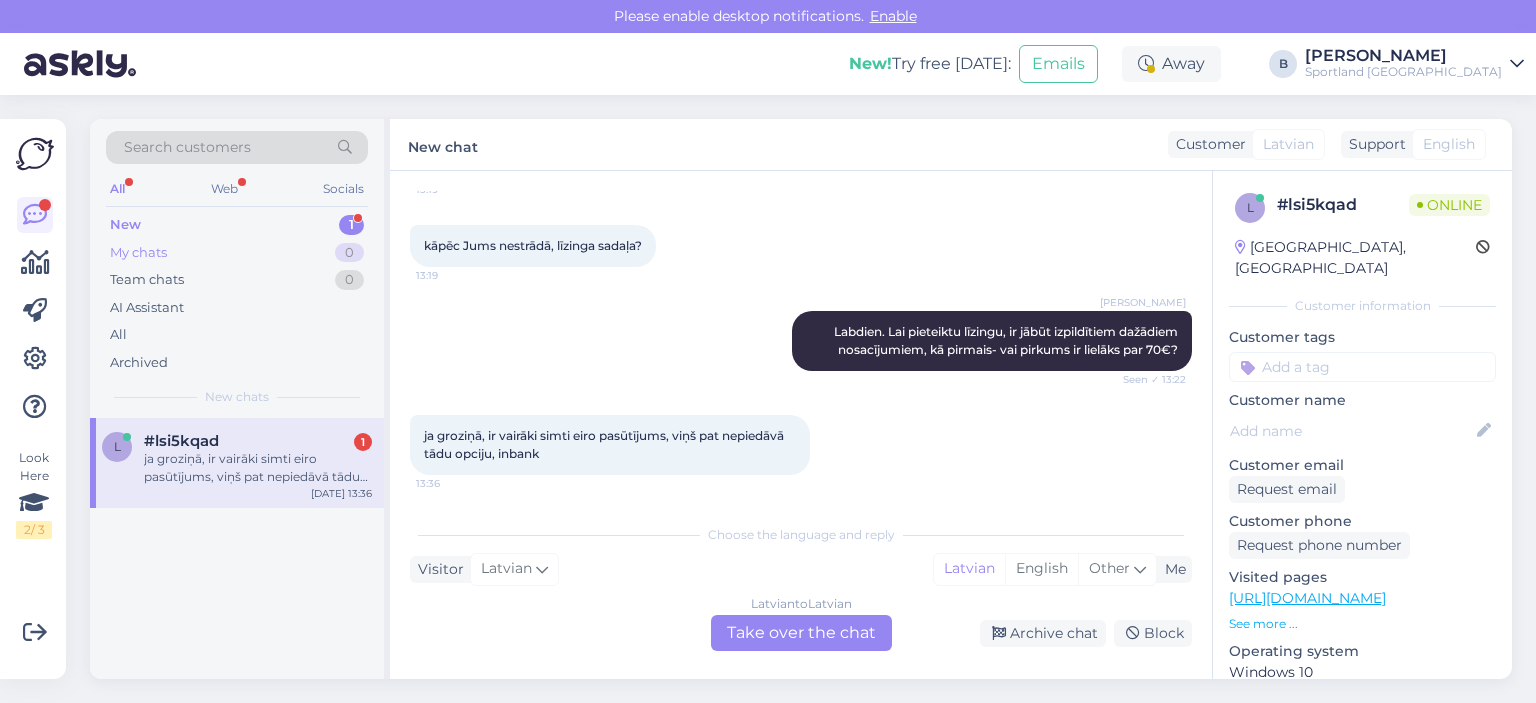
click at [161, 255] on div "My chats" at bounding box center [138, 253] width 57 height 20
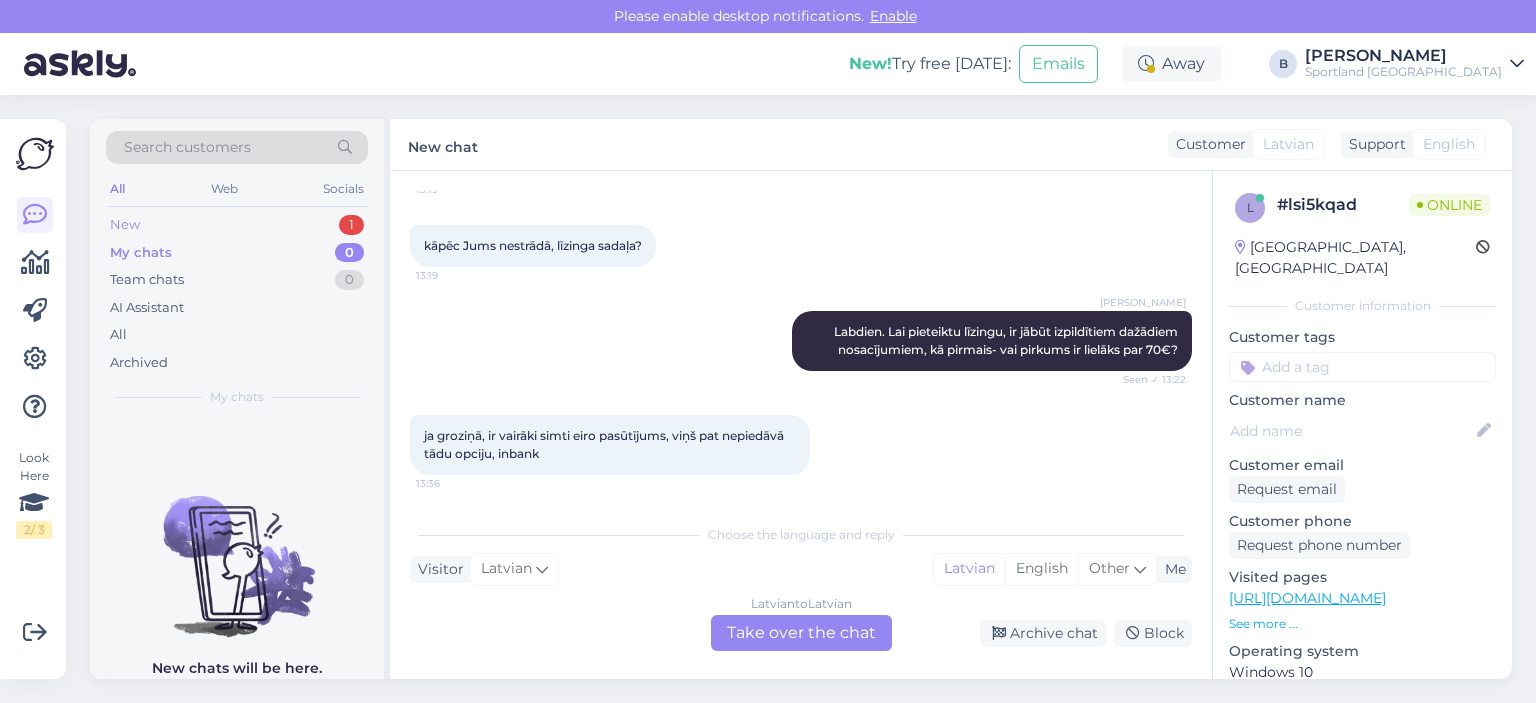
click at [153, 226] on div "New 1" at bounding box center [237, 225] width 262 height 28
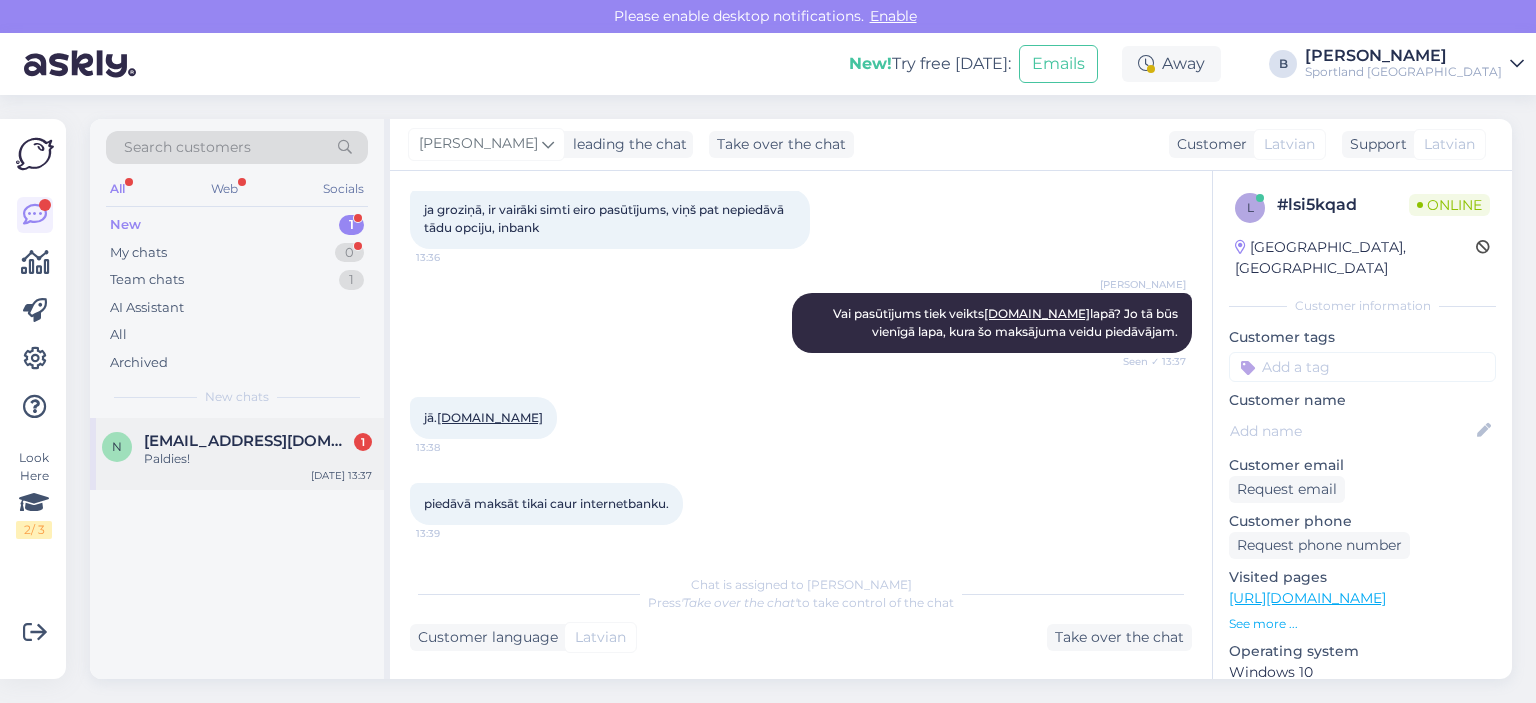
click at [276, 462] on div "Paldies!" at bounding box center [258, 459] width 228 height 18
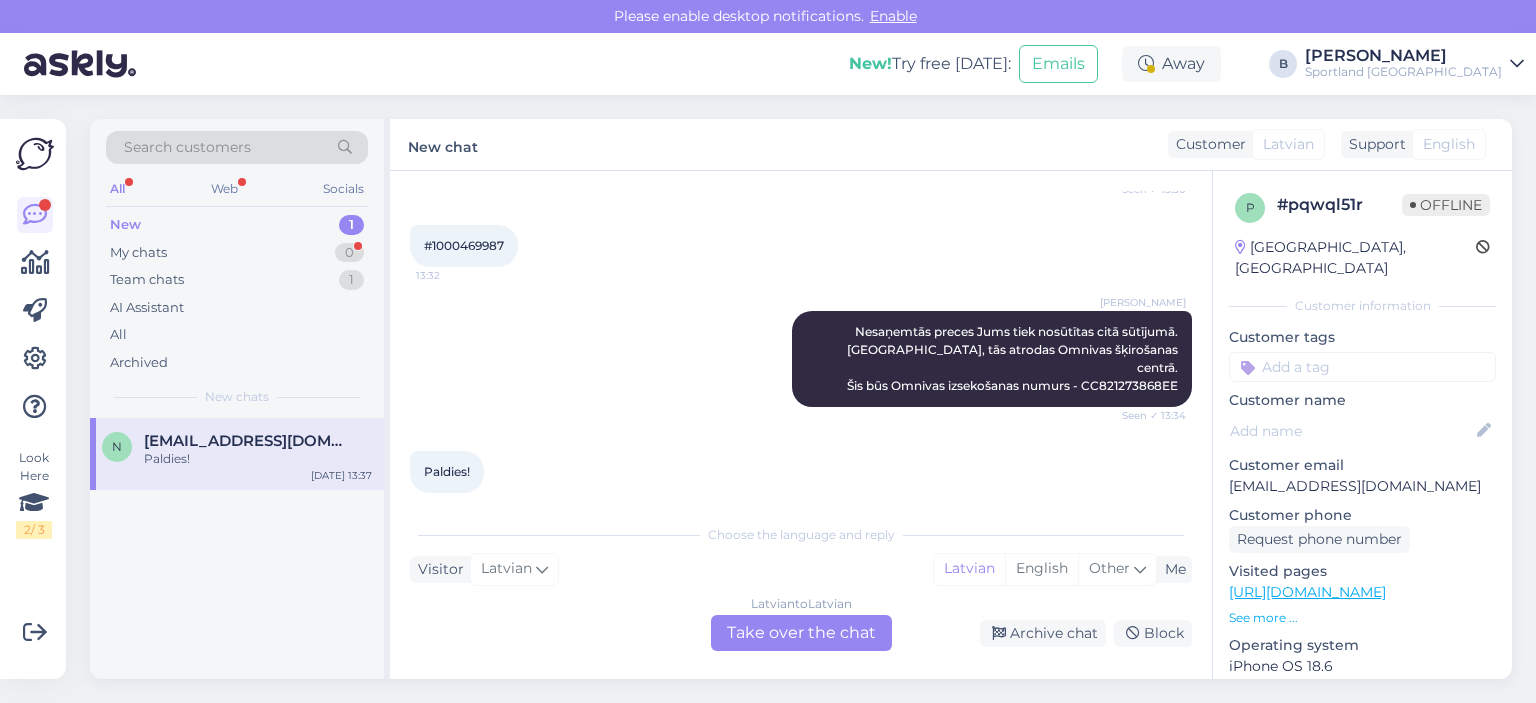
click at [858, 632] on div "Latvian to Latvian Take over the chat" at bounding box center [801, 633] width 181 height 36
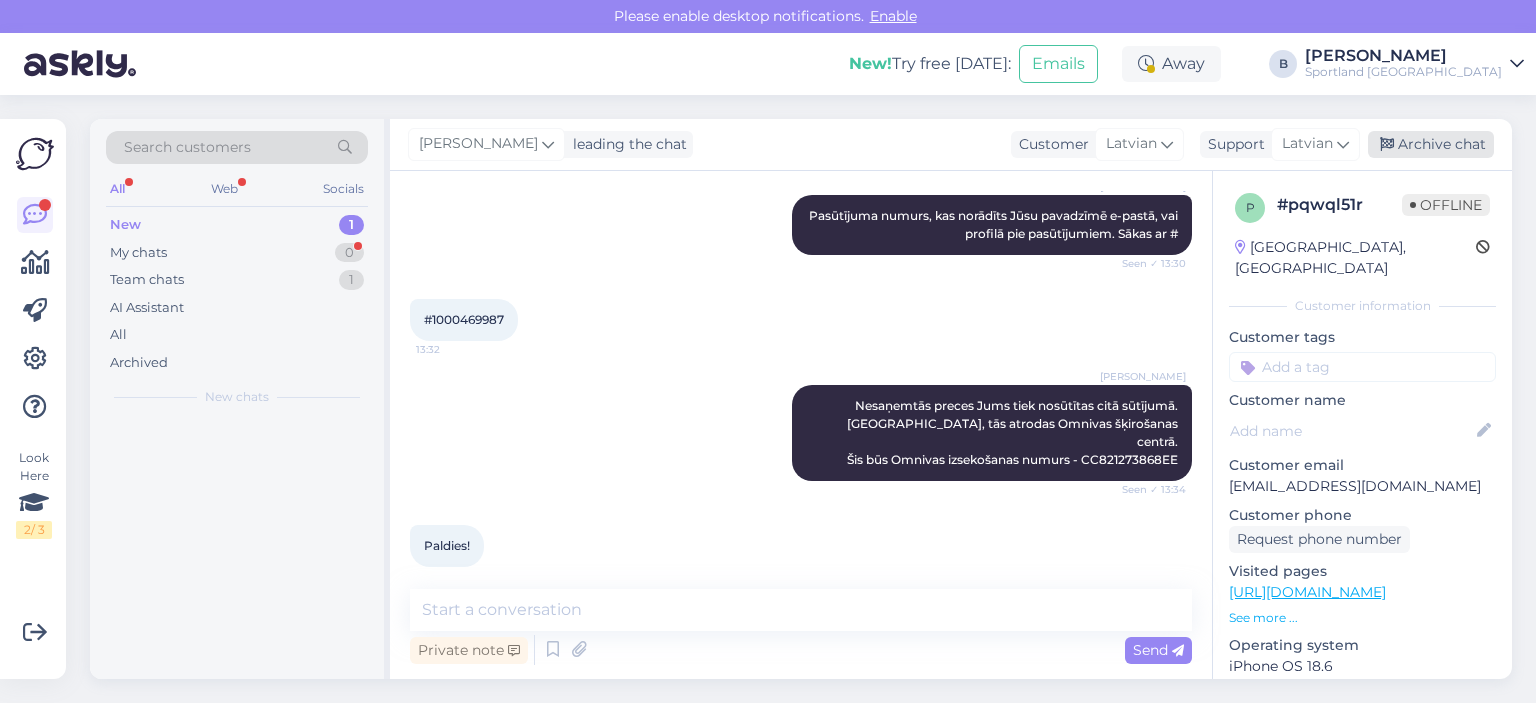
click at [1393, 134] on div "Archive chat" at bounding box center [1431, 144] width 126 height 27
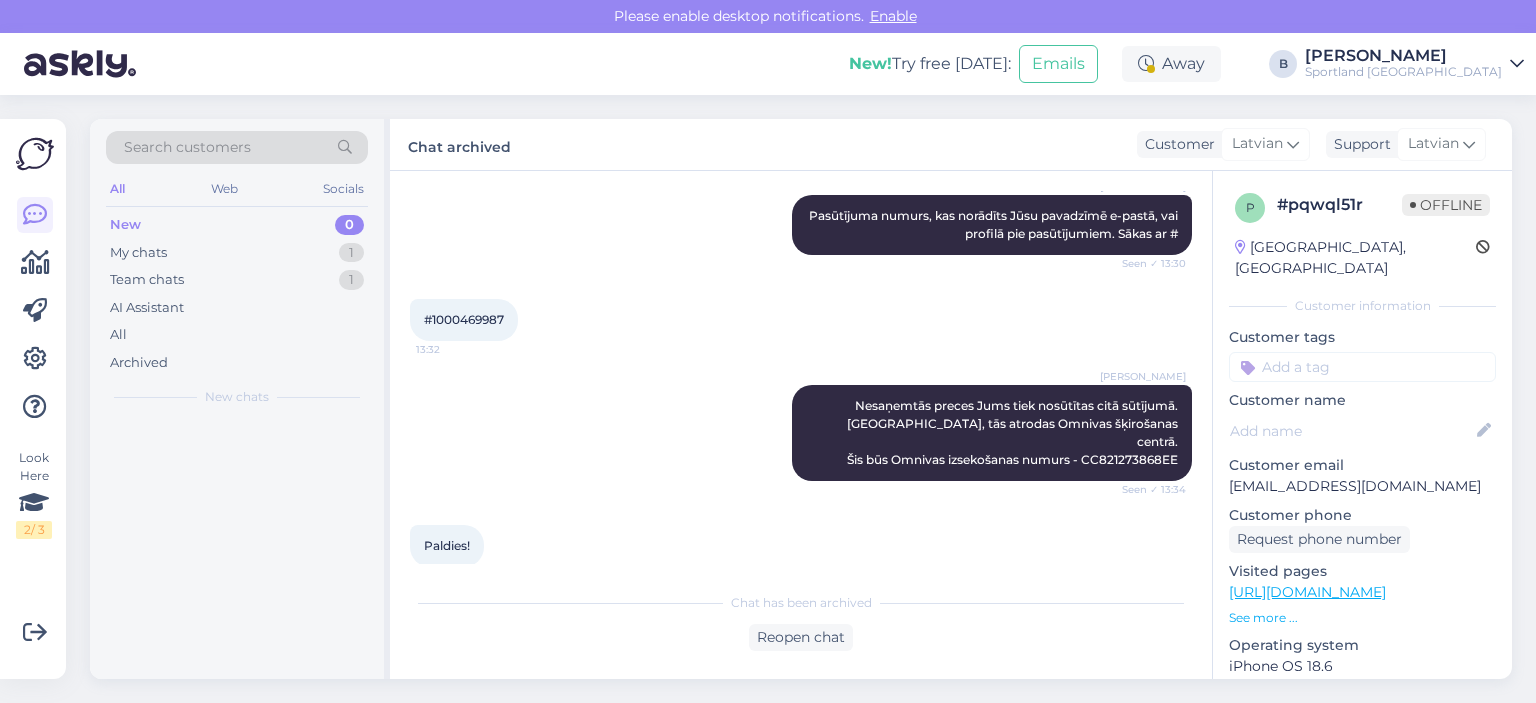
scroll to position [702, 0]
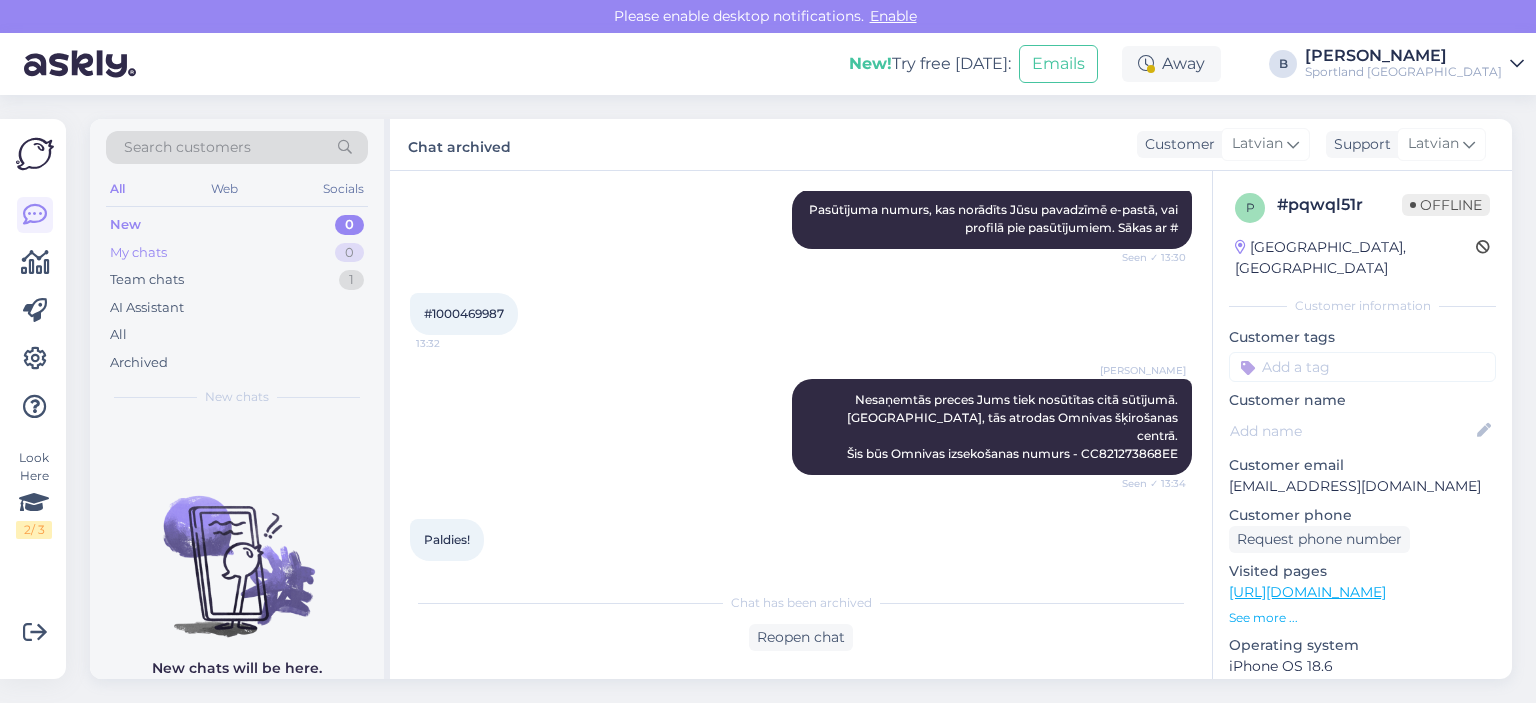
click at [208, 259] on div "My chats 0" at bounding box center [237, 253] width 262 height 28
click at [140, 230] on div "New 0" at bounding box center [237, 225] width 262 height 28
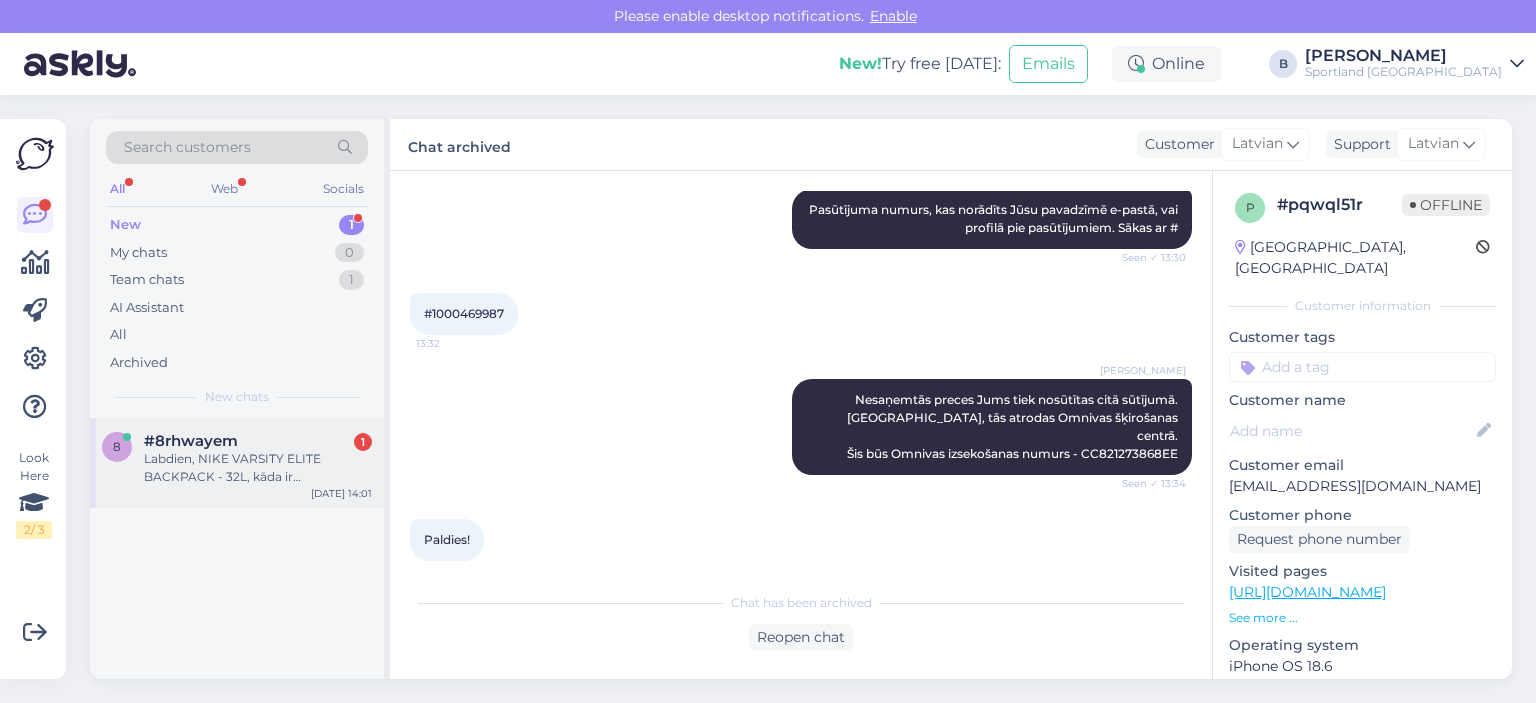
click at [279, 477] on div "Labdien, NIKE VARSITY ELITE BACKPACK - 32L, kāda ir ražotājvalsts?" at bounding box center [258, 468] width 228 height 36
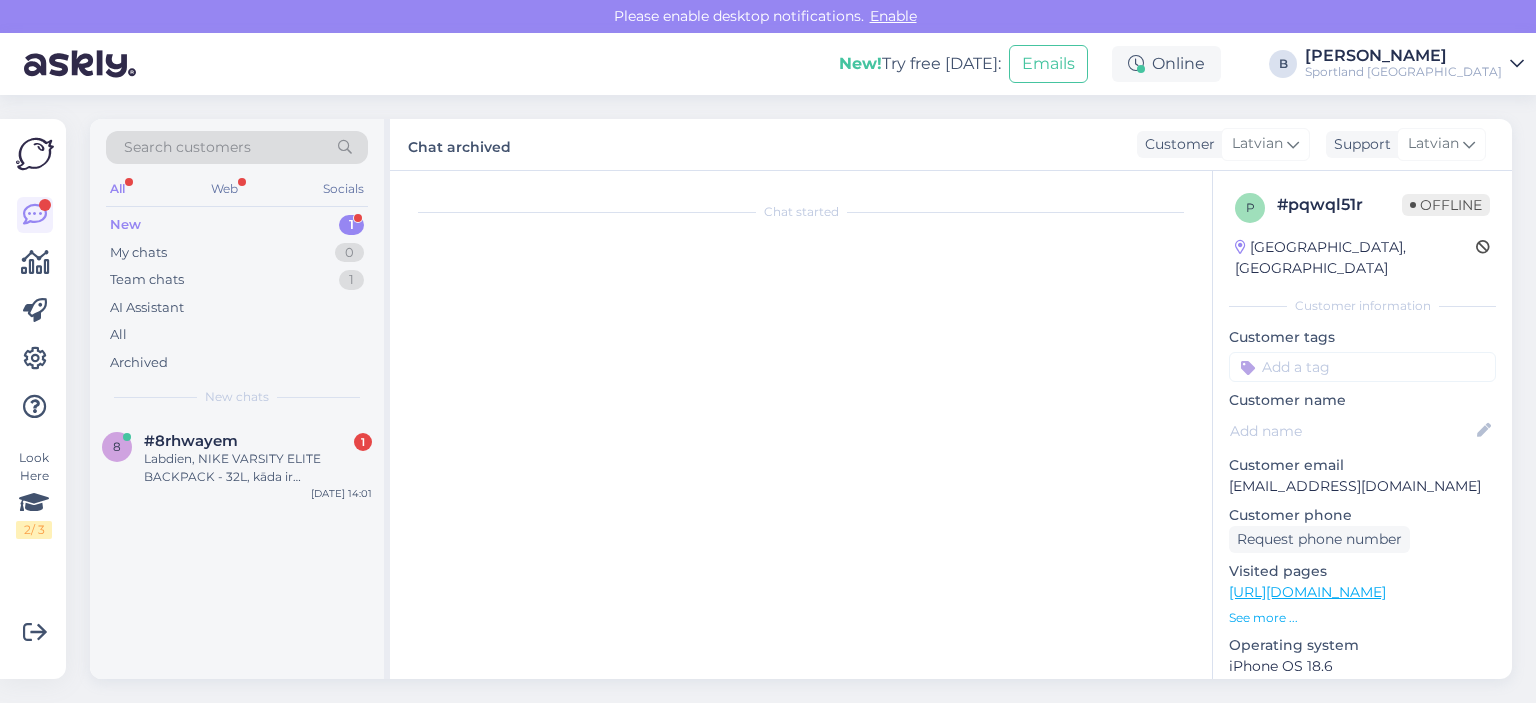
scroll to position [0, 0]
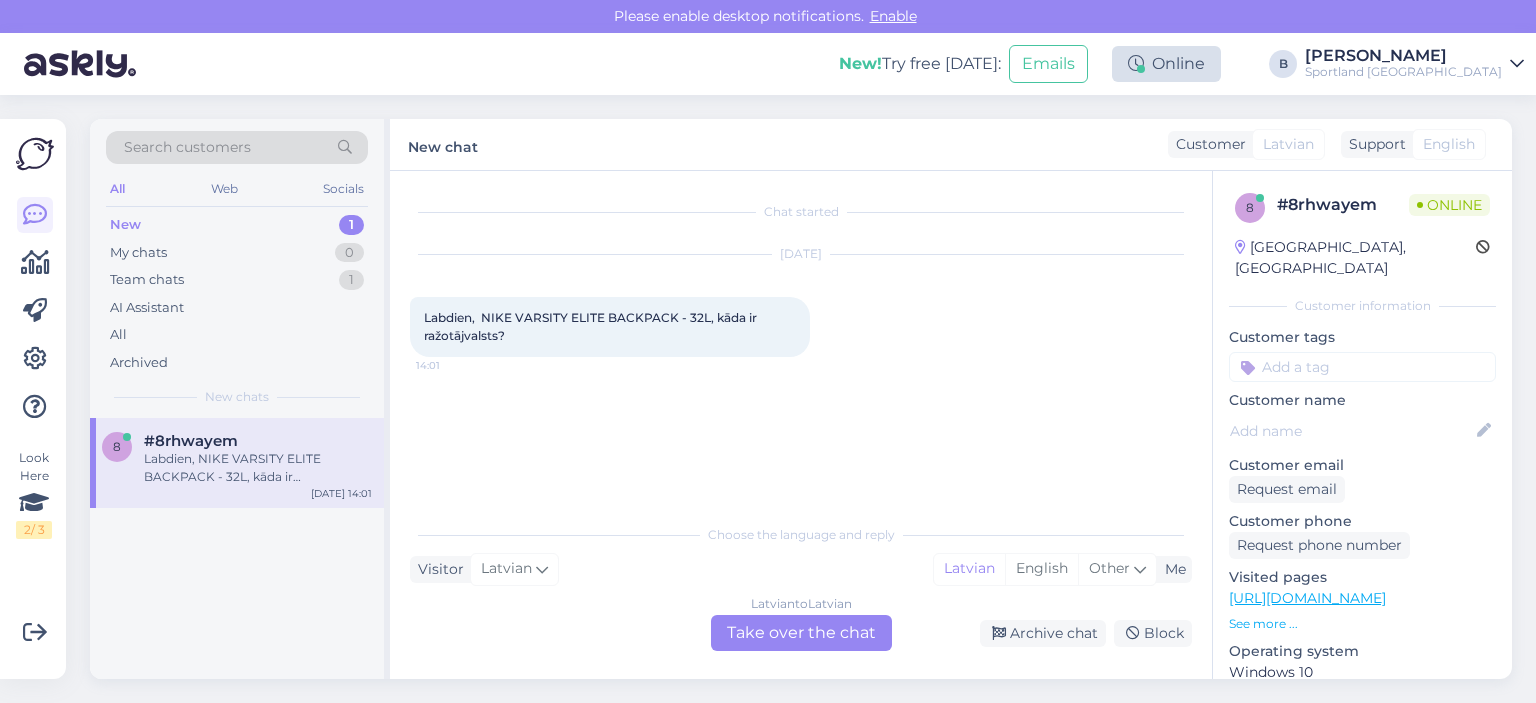
click at [1221, 66] on div "Online" at bounding box center [1166, 64] width 109 height 36
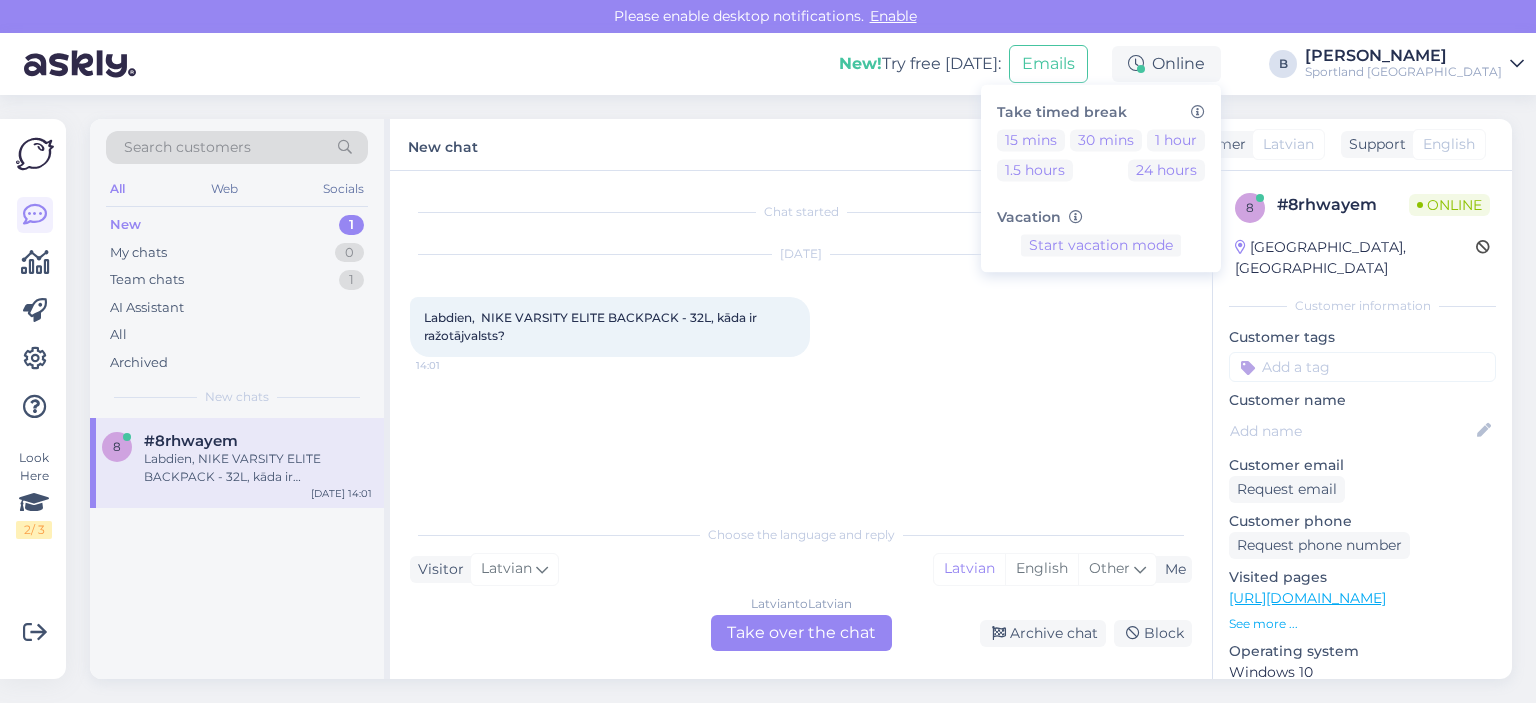
click at [1221, 127] on div "Take timed break 15 mins 30 mins 1 hour 1.5 hours 24 hours Vacation Start vacat…" at bounding box center [1101, 178] width 240 height 188
click at [1205, 139] on button "1 hour" at bounding box center [1176, 140] width 58 height 22
drag, startPoint x: 484, startPoint y: 316, endPoint x: 679, endPoint y: 315, distance: 194.9
click at [679, 315] on span "Labdien, NIKE VARSITY ELITE BACKPACK - 32L, kāda ir ražotājvalsts?" at bounding box center [592, 326] width 336 height 33
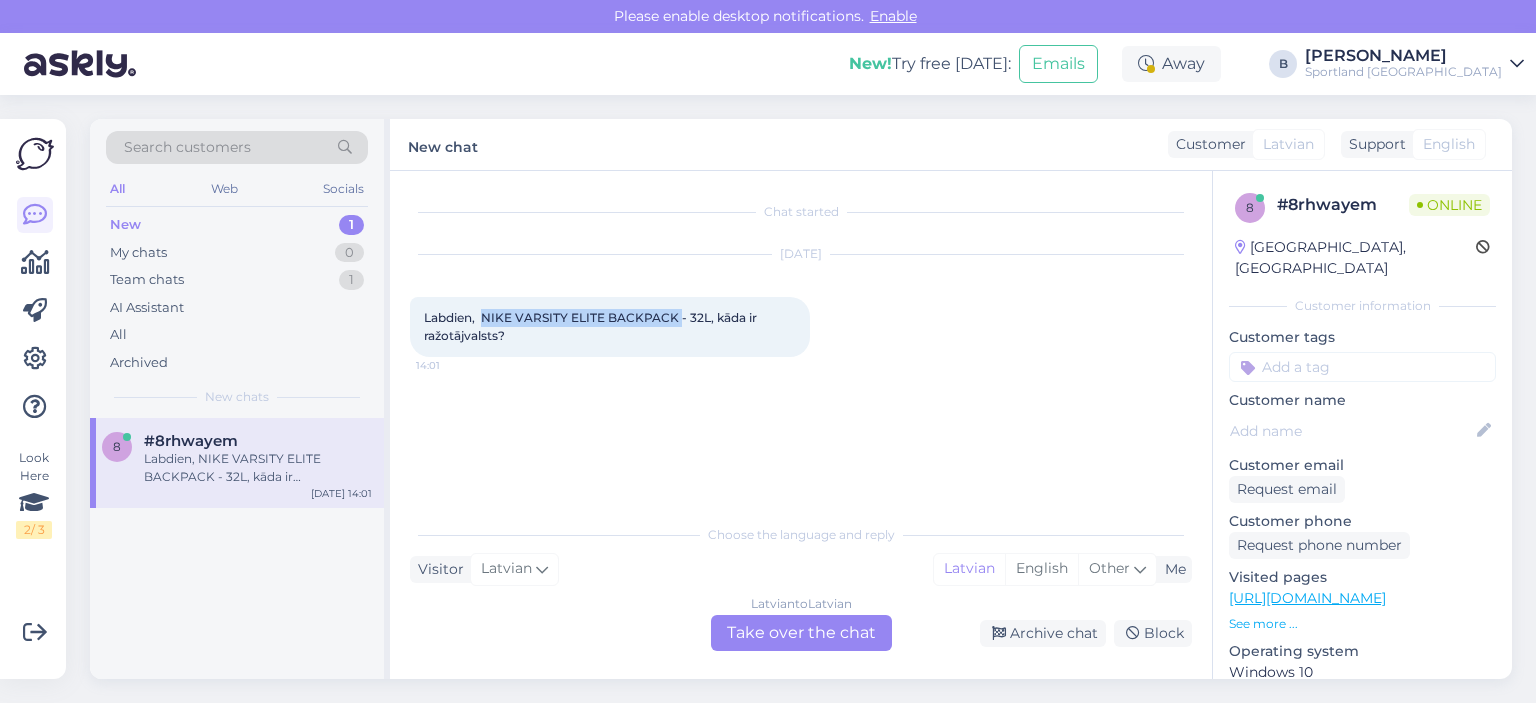
copy span "NIKE VARSITY ELITE BACKPACK"
click at [742, 630] on div "Latvian to Latvian Take over the chat" at bounding box center [801, 633] width 181 height 36
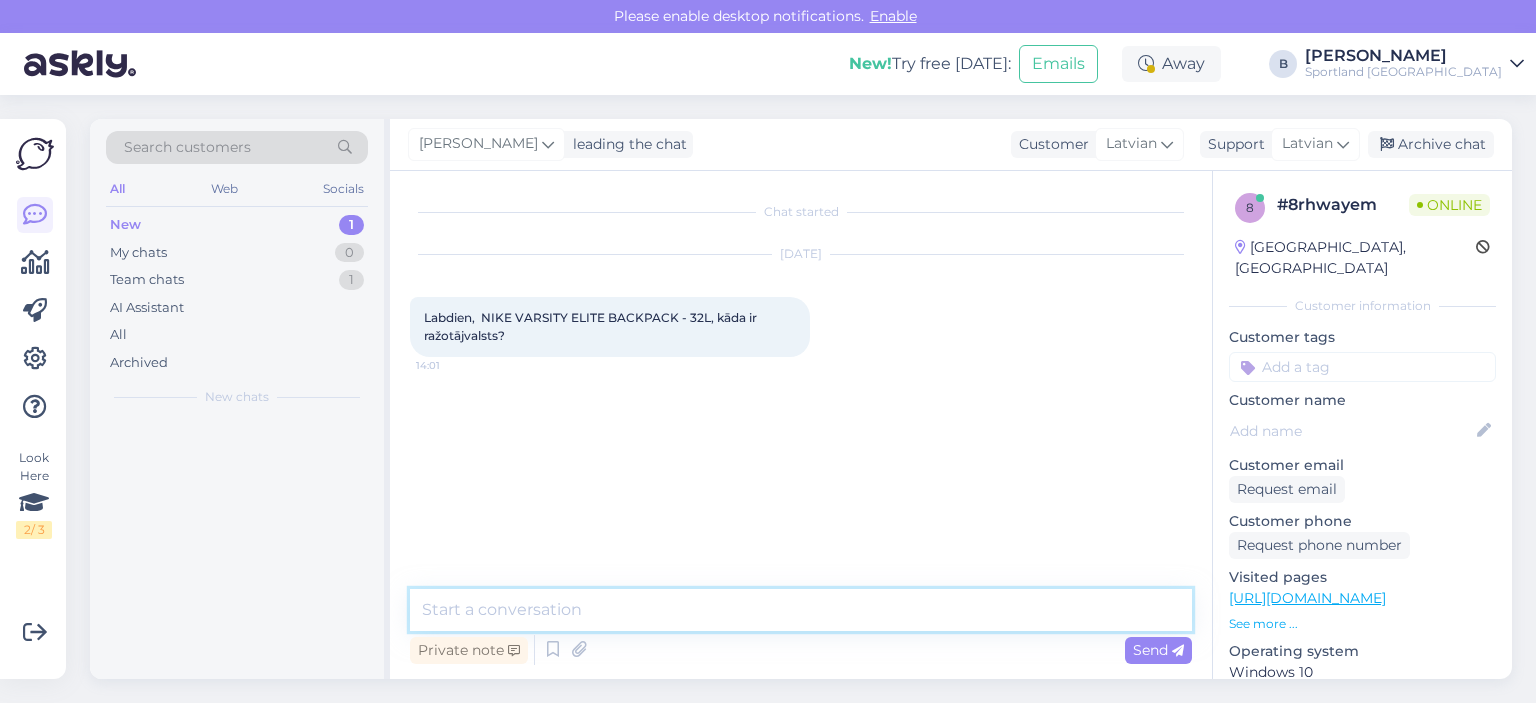
click at [744, 617] on textarea at bounding box center [801, 610] width 782 height 42
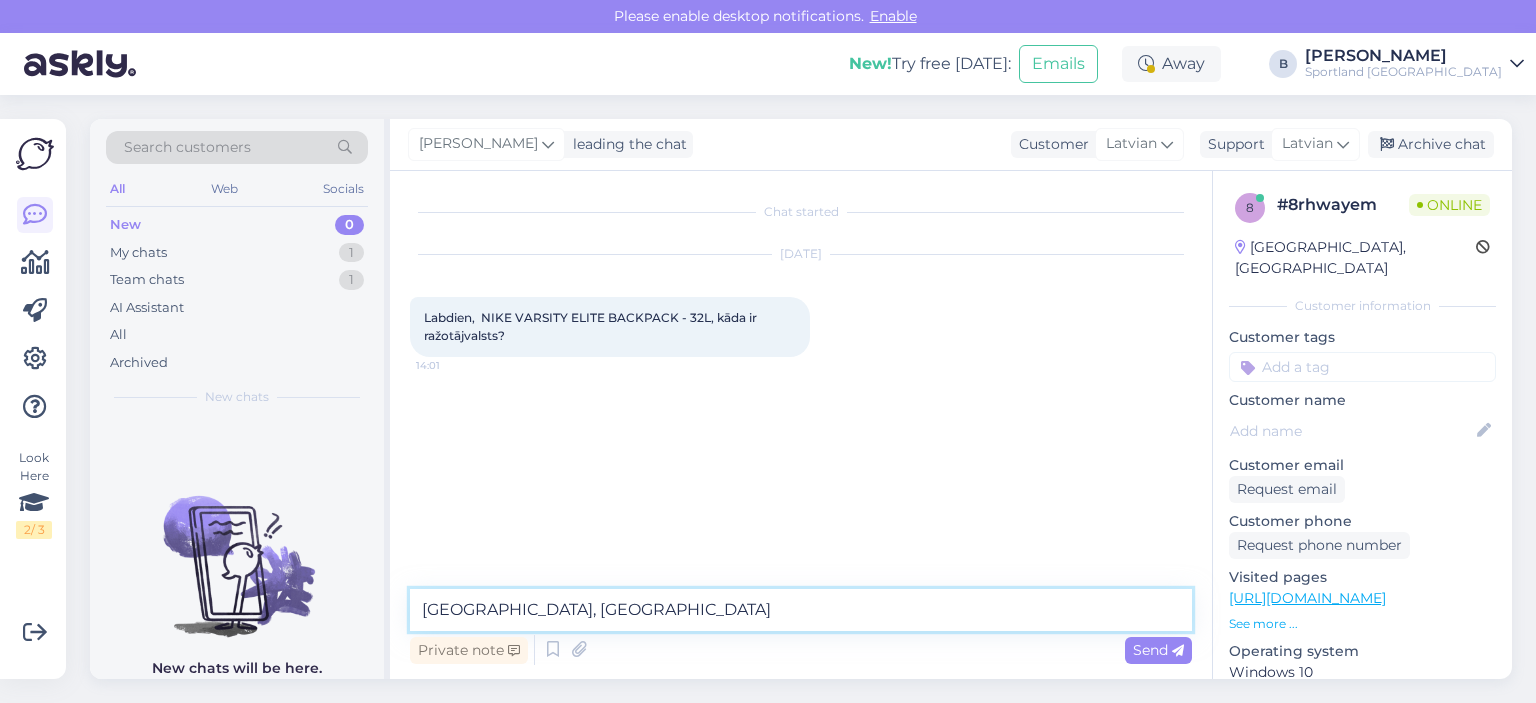
type textarea "[GEOGRAPHIC_DATA], [GEOGRAPHIC_DATA]."
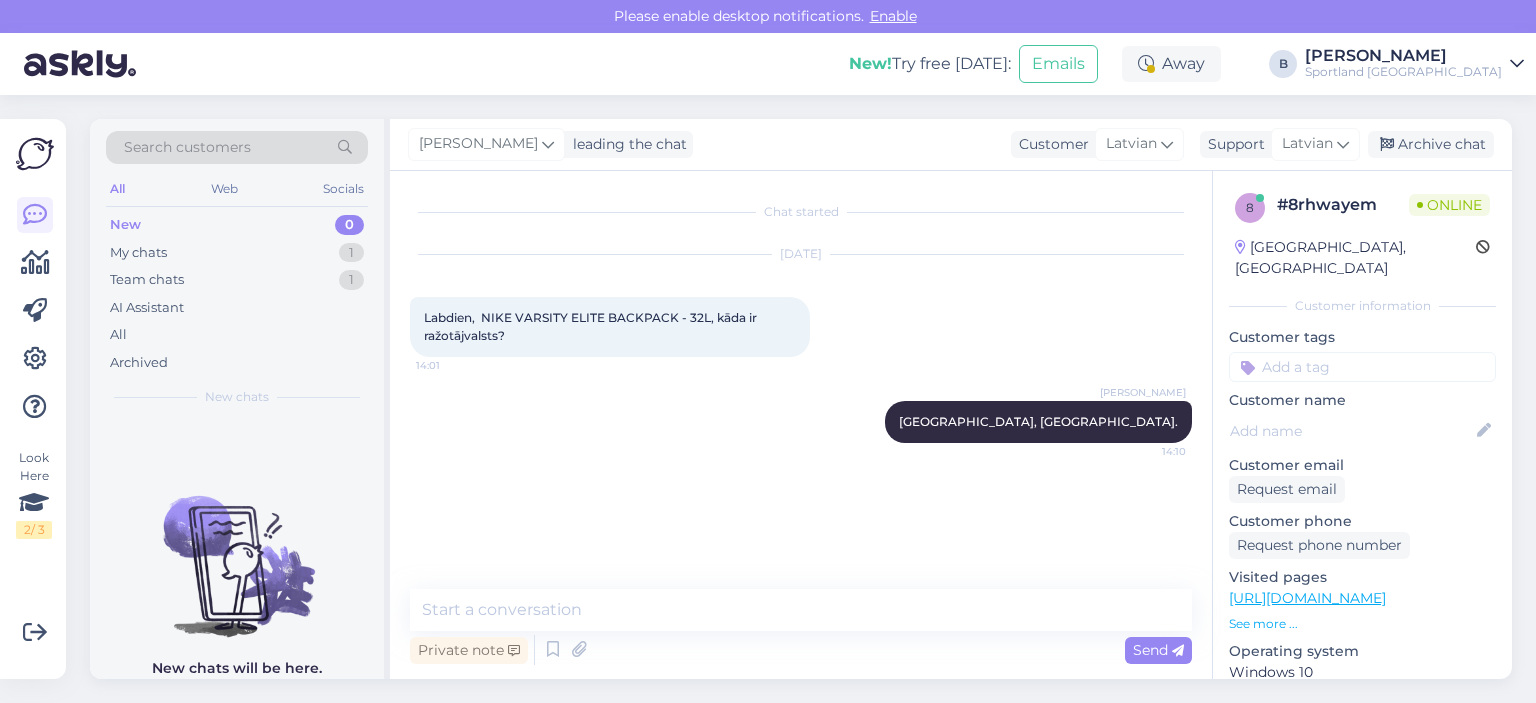
drag, startPoint x: 1415, startPoint y: 143, endPoint x: 1276, endPoint y: 121, distance: 140.7
click at [1416, 143] on div "Archive chat" at bounding box center [1431, 144] width 126 height 27
